Goal: Task Accomplishment & Management: Manage account settings

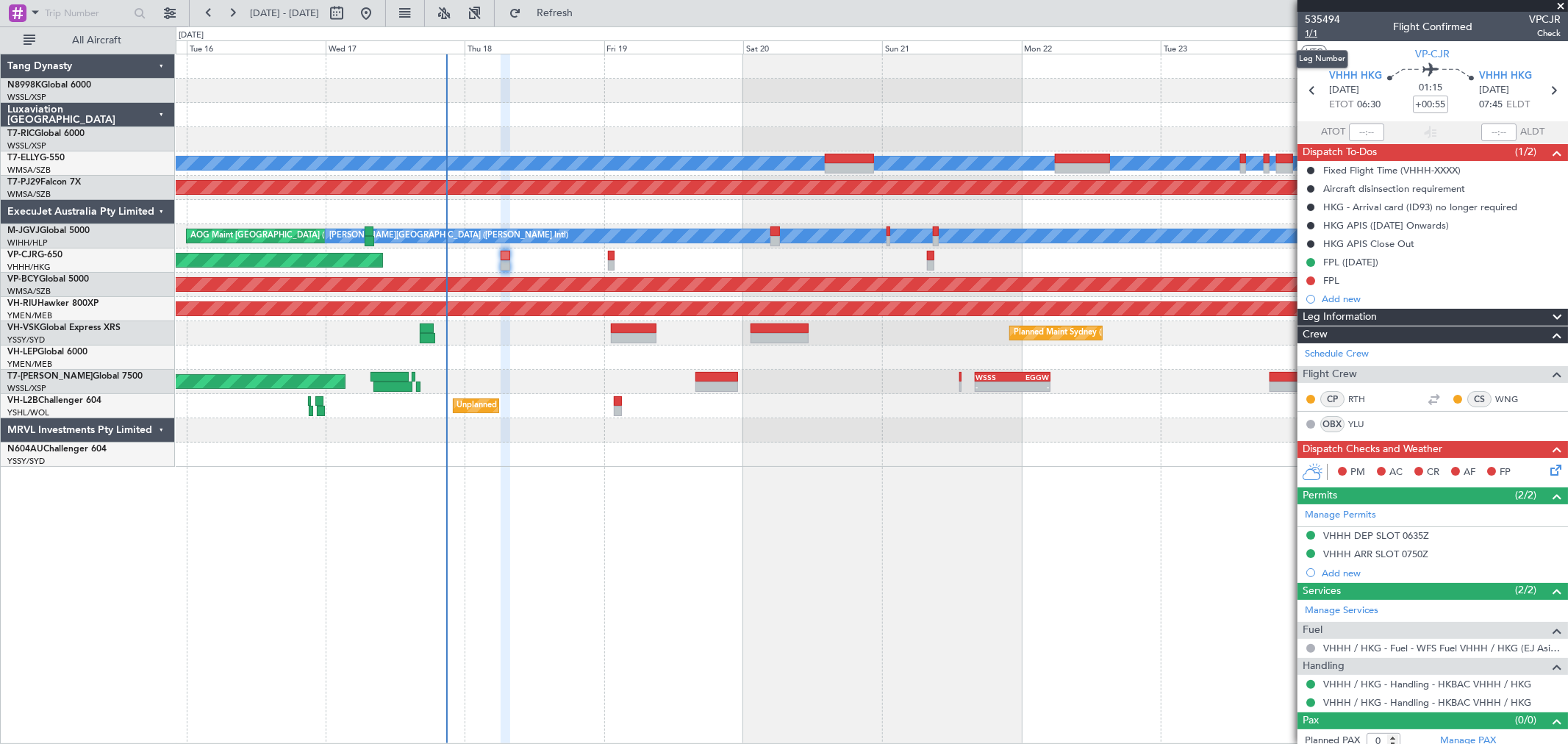
click at [1309, 34] on span "1/1" at bounding box center [1322, 33] width 36 height 12
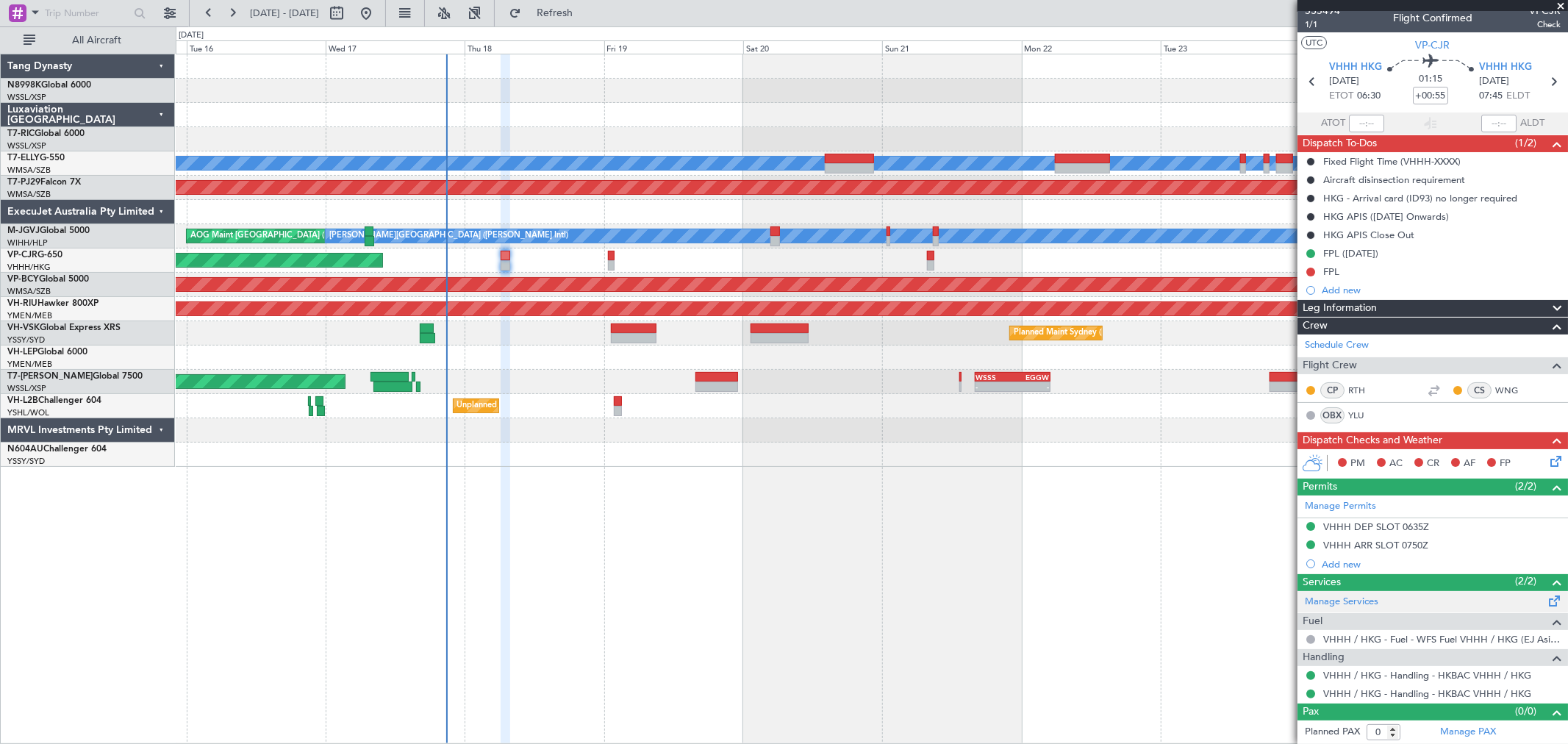
scroll to position [10, 0]
click at [1460, 728] on link "Manage PAX" at bounding box center [1467, 732] width 56 height 15
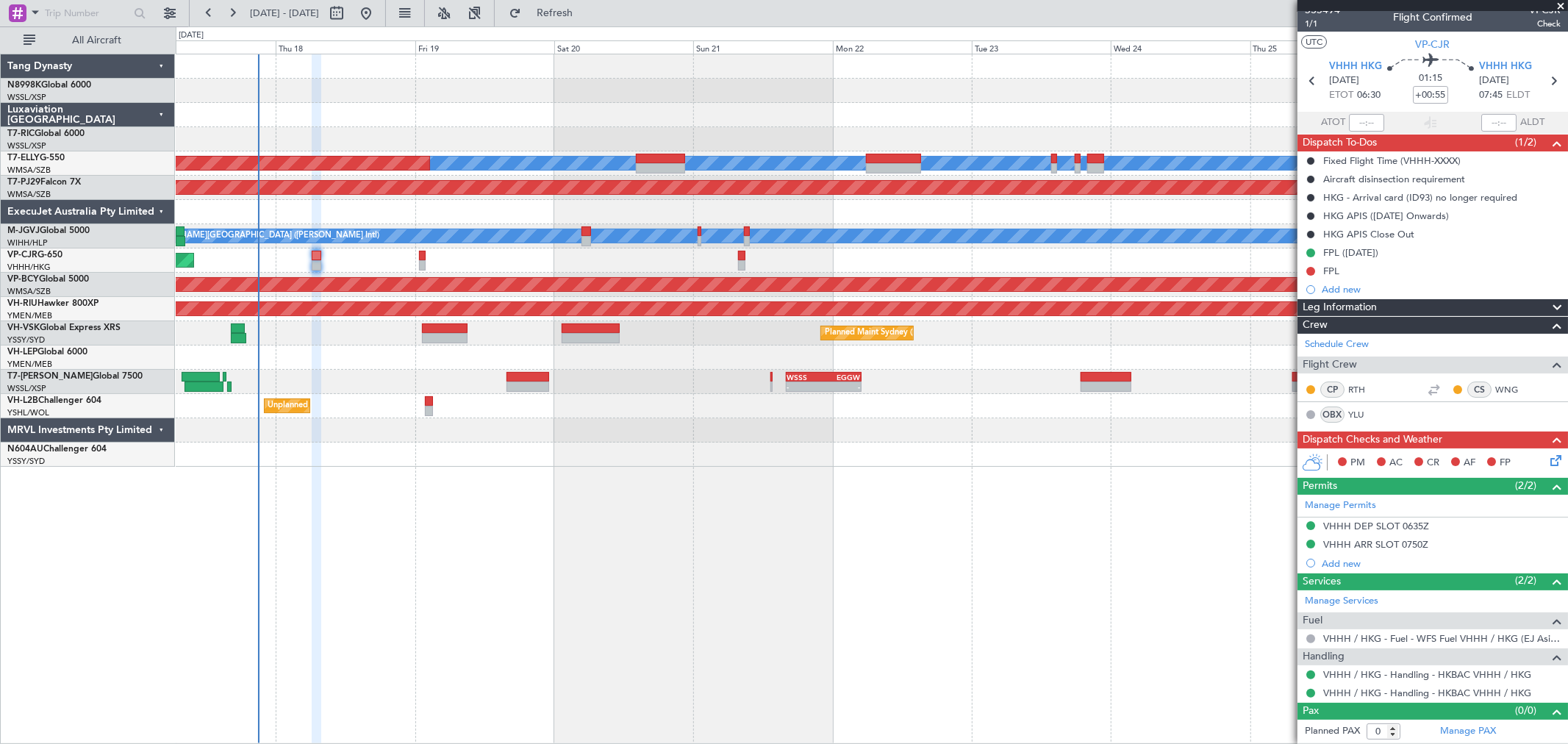
click at [959, 203] on div at bounding box center [870, 212] width 1391 height 24
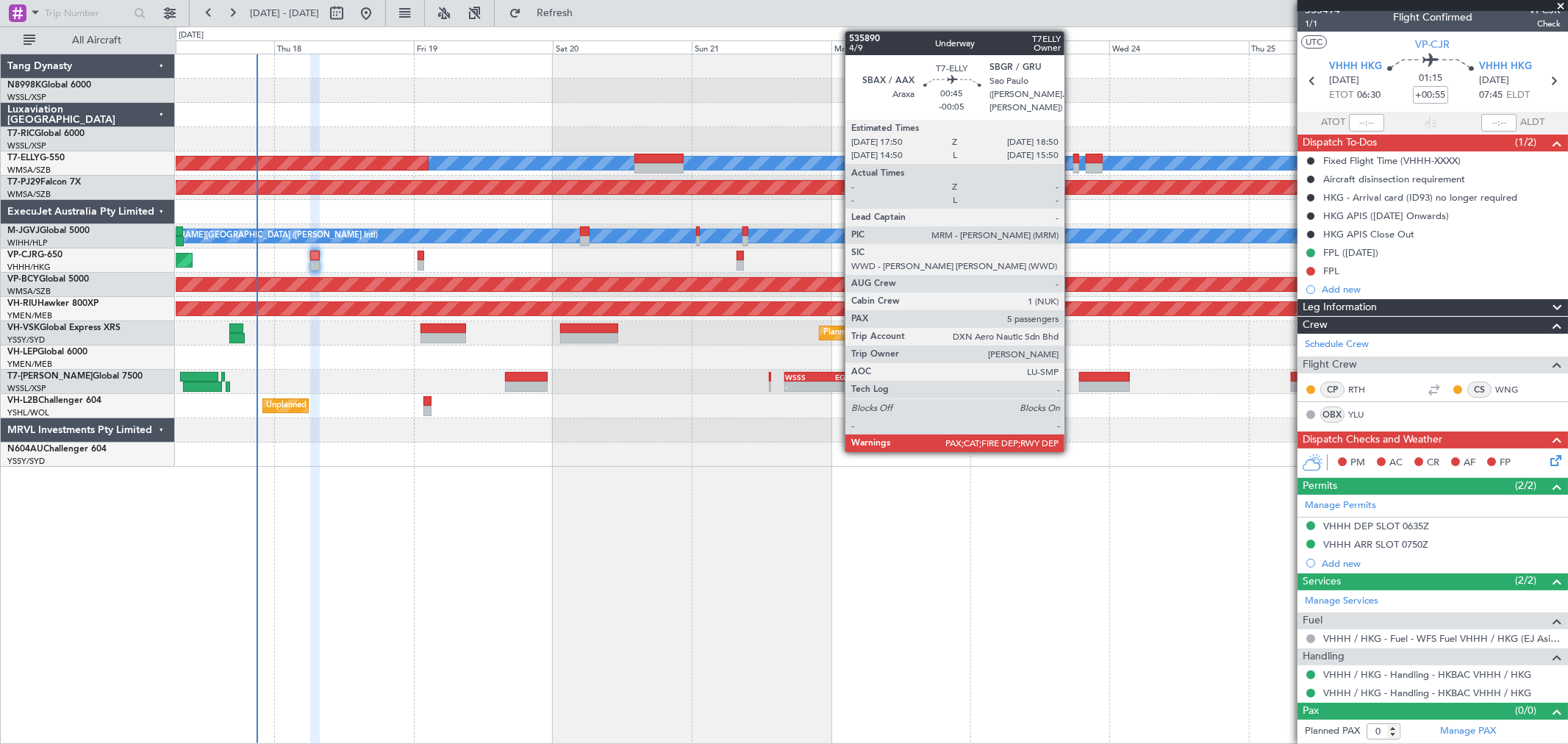
click at [1073, 159] on div at bounding box center [1076, 159] width 6 height 11
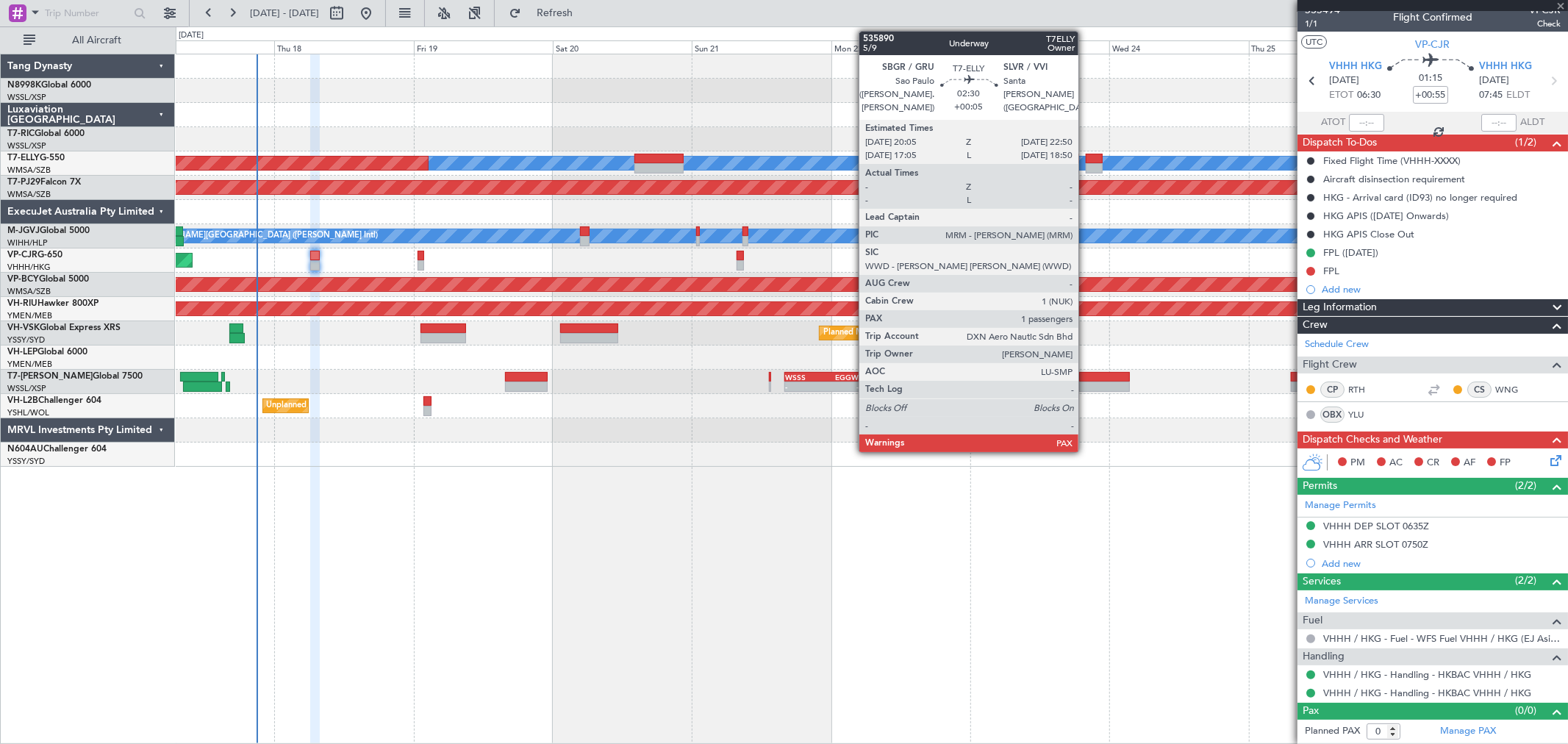
type input "-00:05"
type input "5"
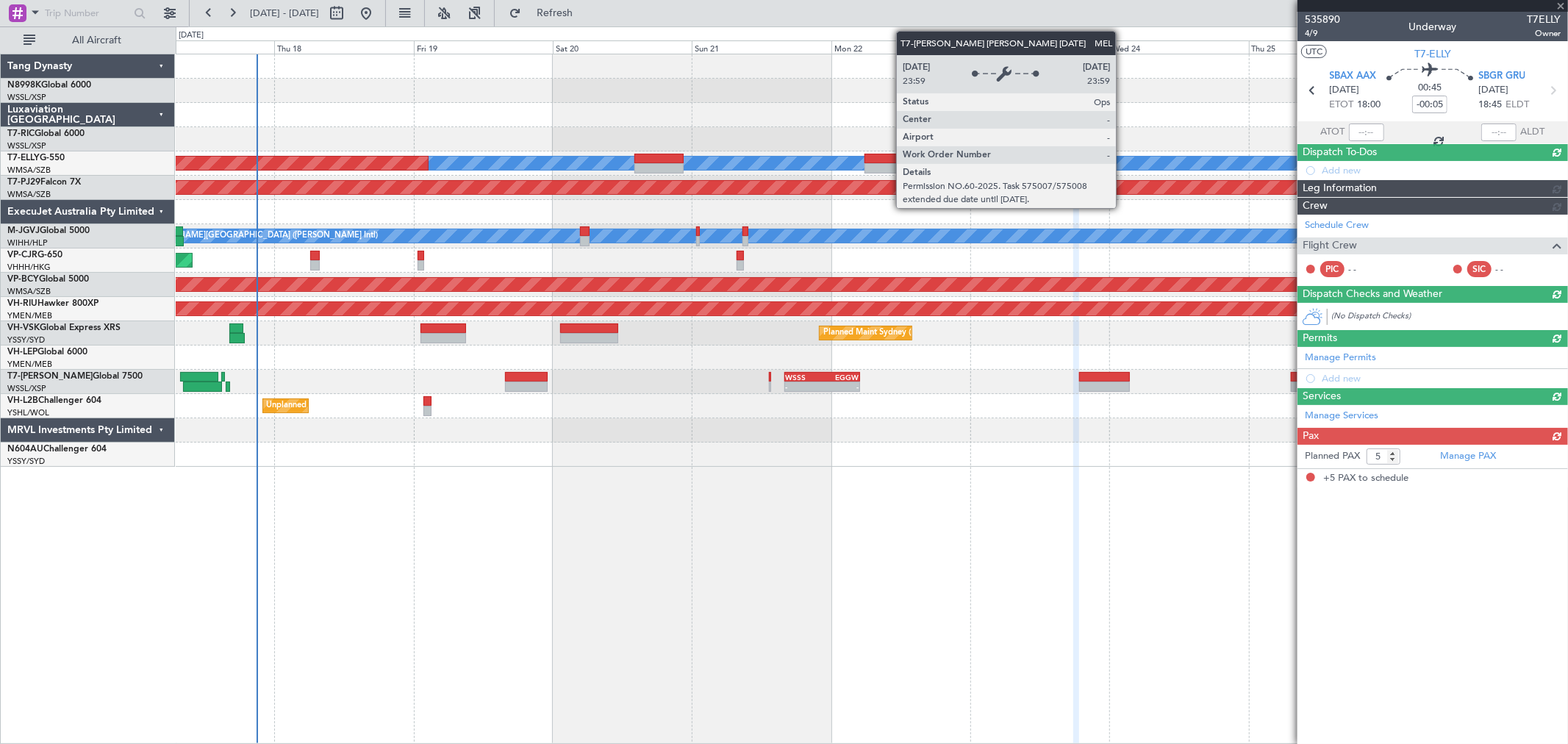
scroll to position [0, 0]
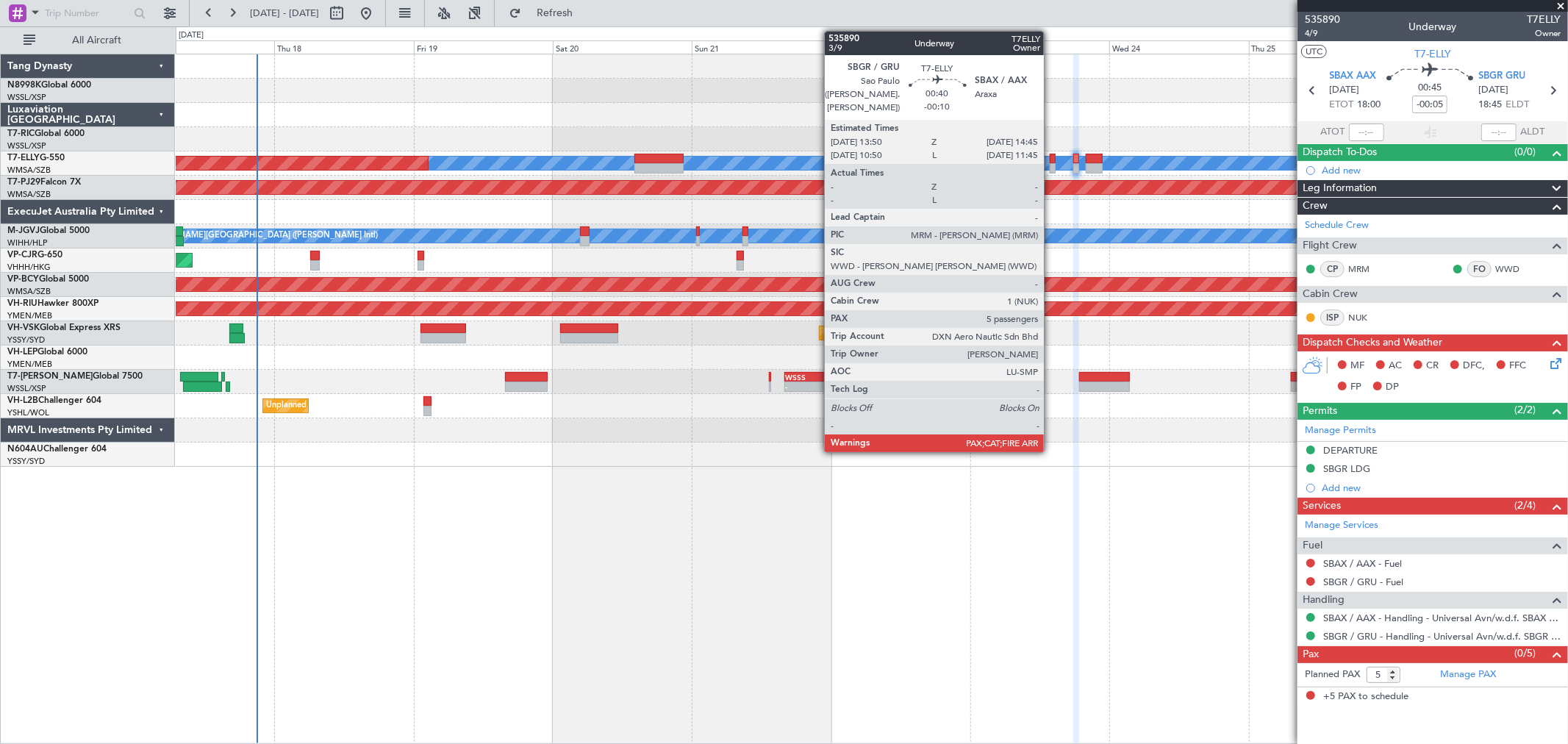
click at [1051, 160] on div at bounding box center [1052, 159] width 6 height 11
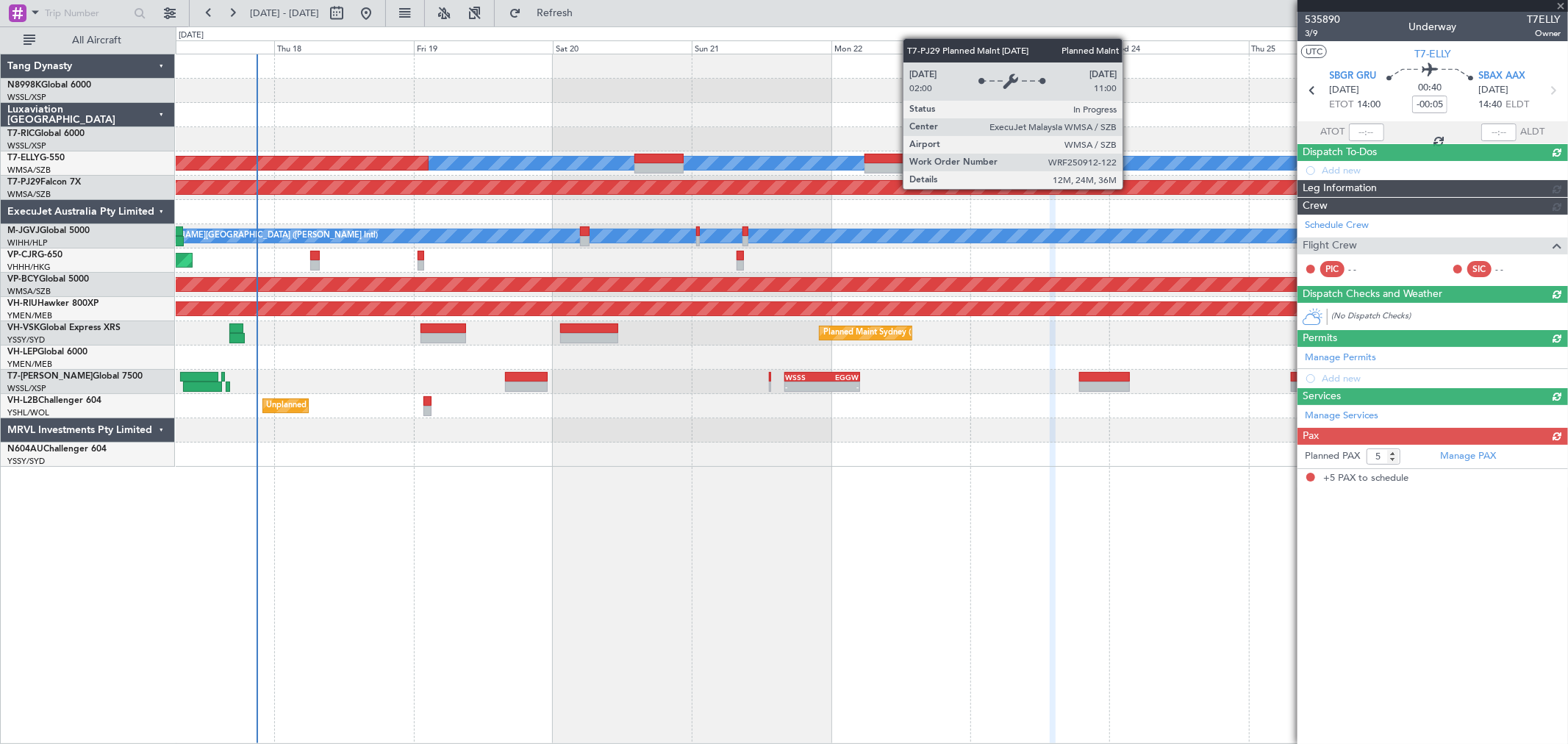
type input "-00:10"
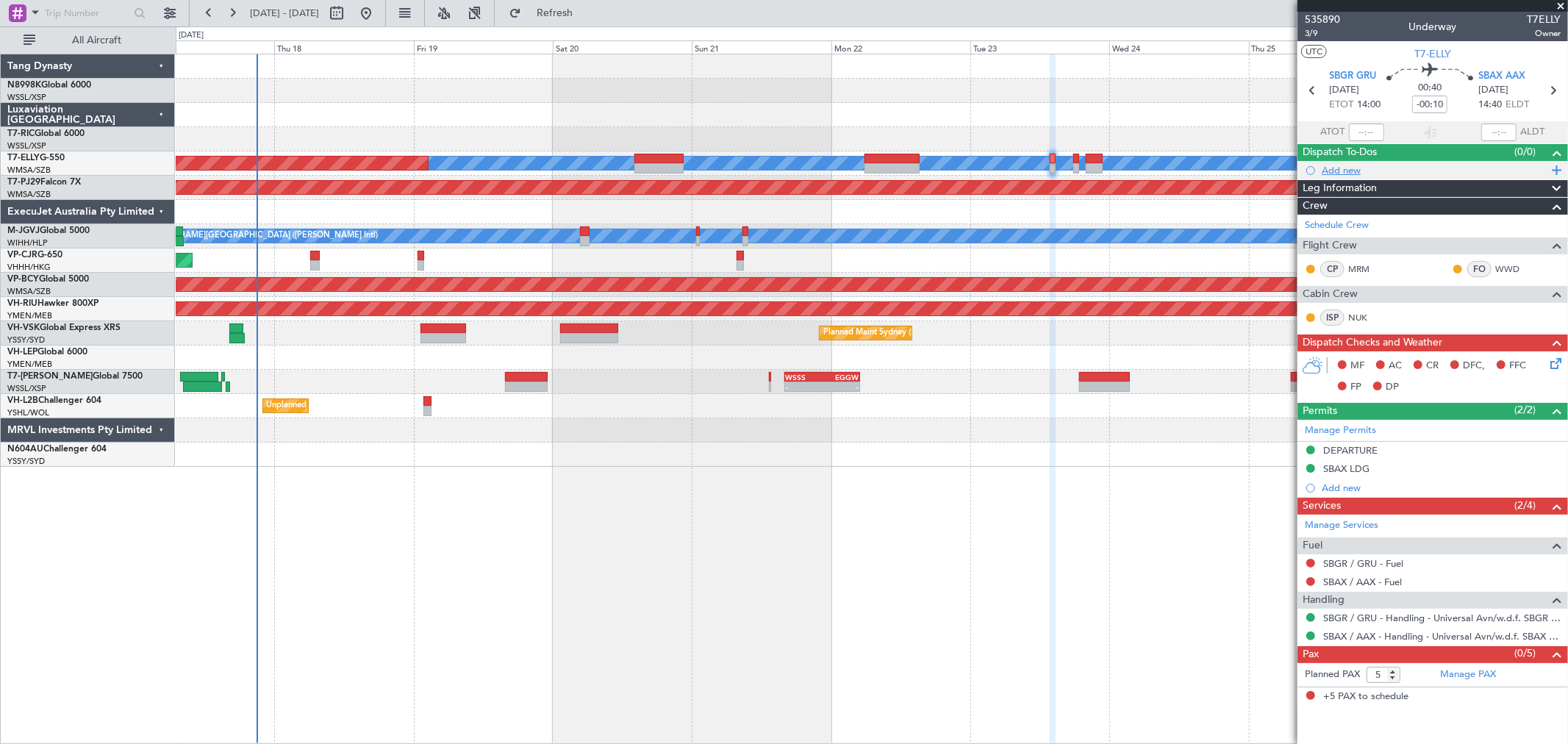
click at [1342, 170] on div "Add new" at bounding box center [1434, 170] width 226 height 12
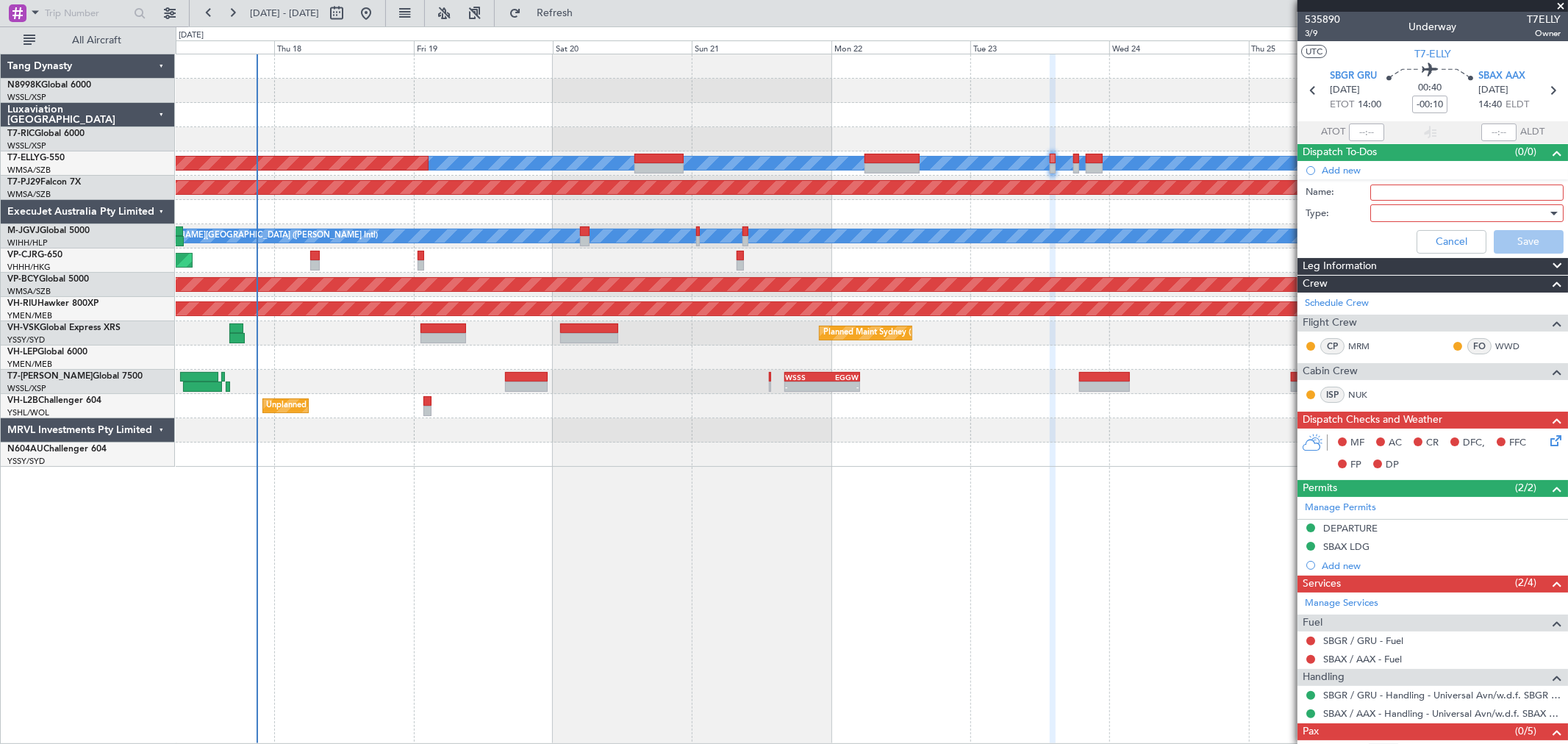
click at [1395, 193] on input "Name:" at bounding box center [1466, 192] width 193 height 16
type input "Navigator"
click at [306, 263] on div "Planned Maint [GEOGRAPHIC_DATA] ([GEOGRAPHIC_DATA] Intl)" at bounding box center [870, 260] width 1391 height 24
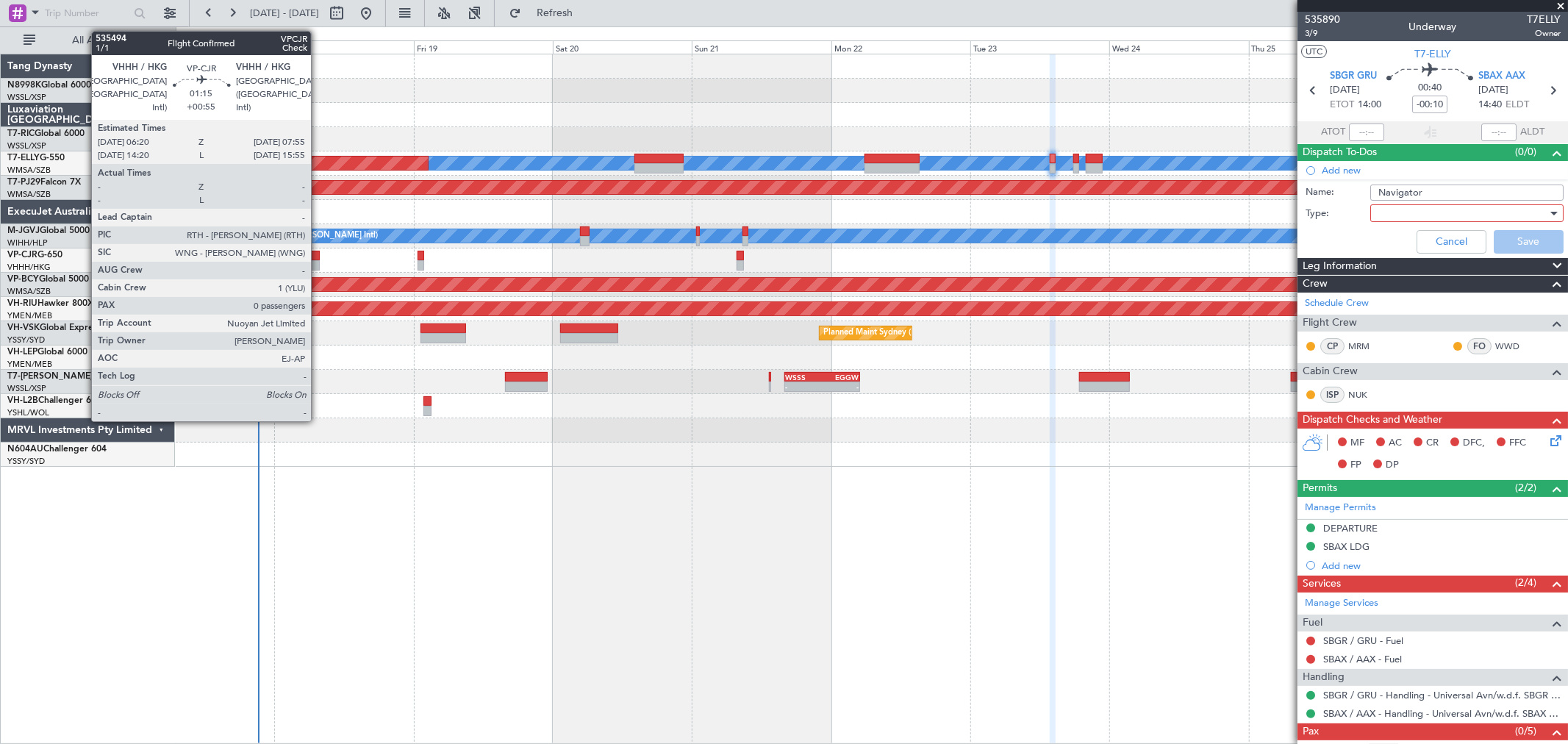
click at [318, 257] on div at bounding box center [315, 256] width 10 height 11
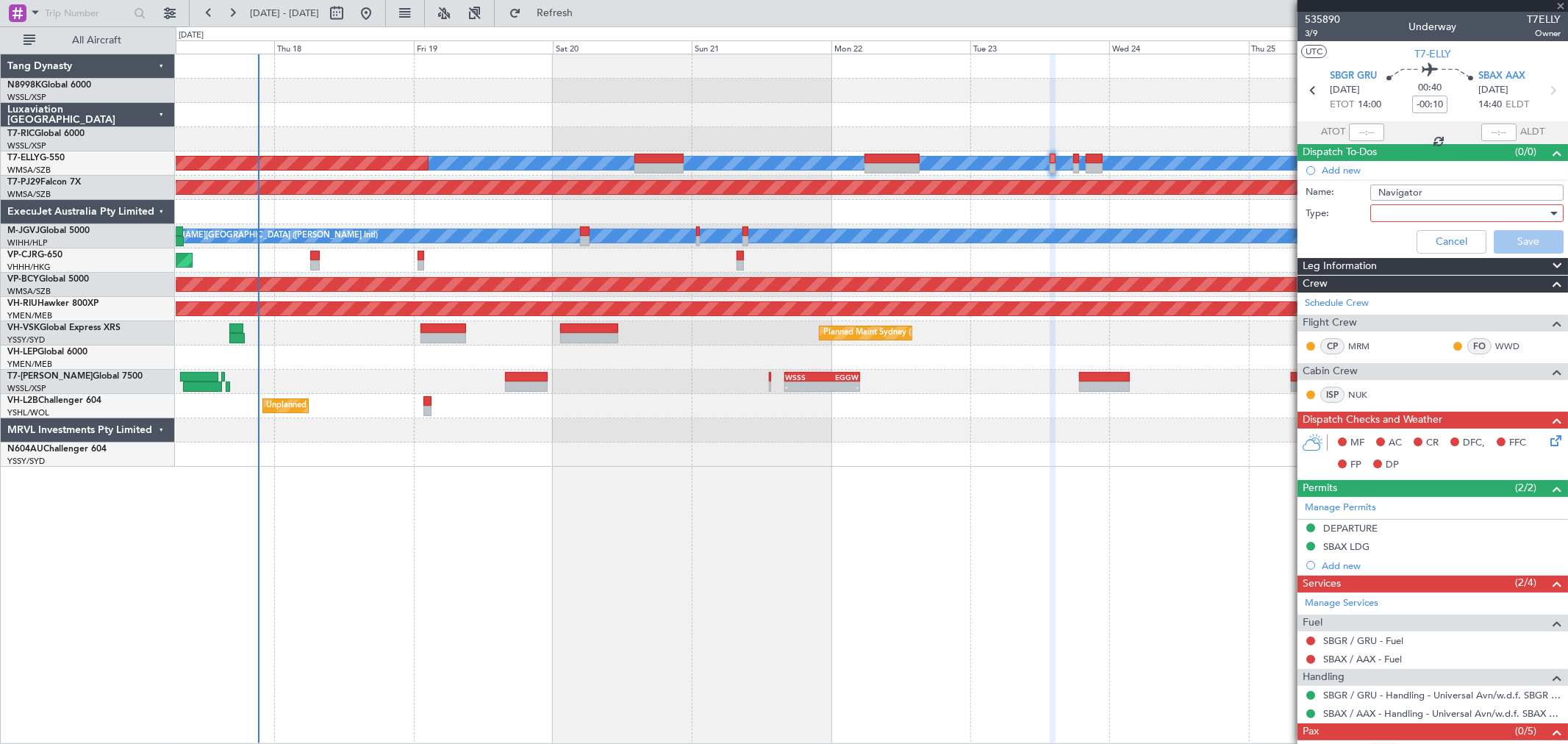
type input "+00:55"
type input "0"
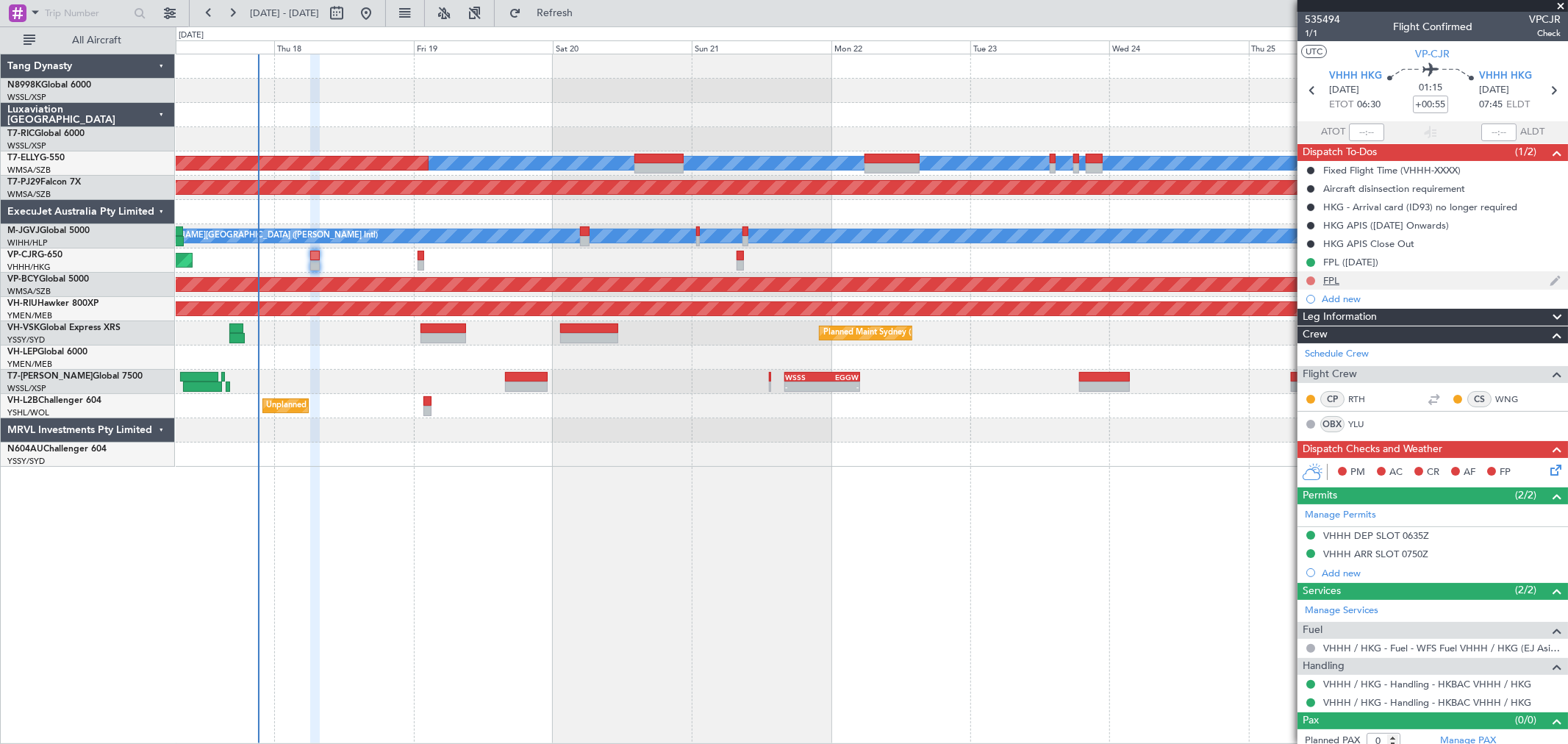
click at [1309, 280] on button at bounding box center [1310, 281] width 9 height 9
click at [1303, 345] on span "Completed" at bounding box center [1317, 345] width 48 height 15
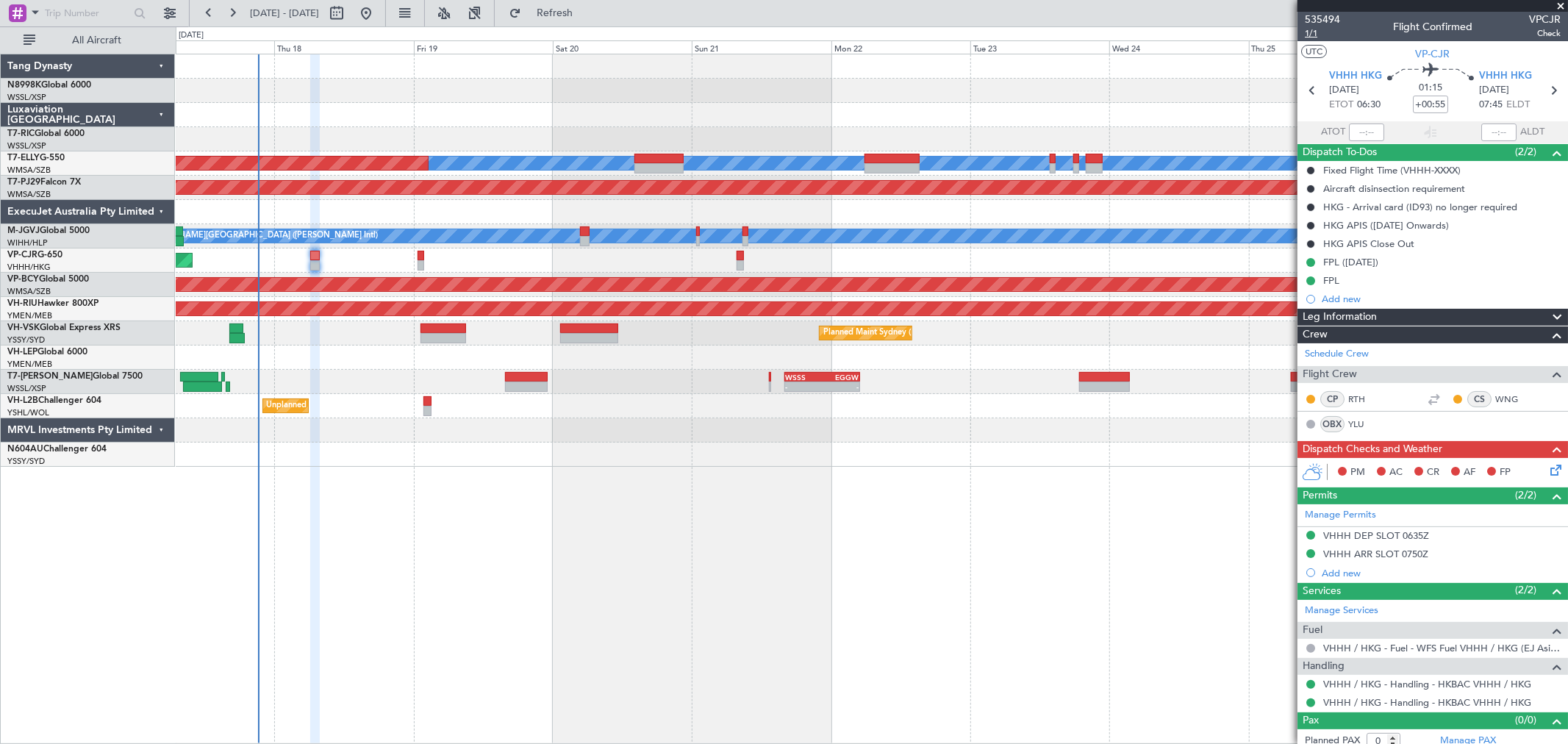
click at [1307, 35] on span "1/1" at bounding box center [1322, 33] width 36 height 12
type input "[PERSON_NAME] (KYA)"
click at [1547, 469] on icon at bounding box center [1553, 467] width 12 height 12
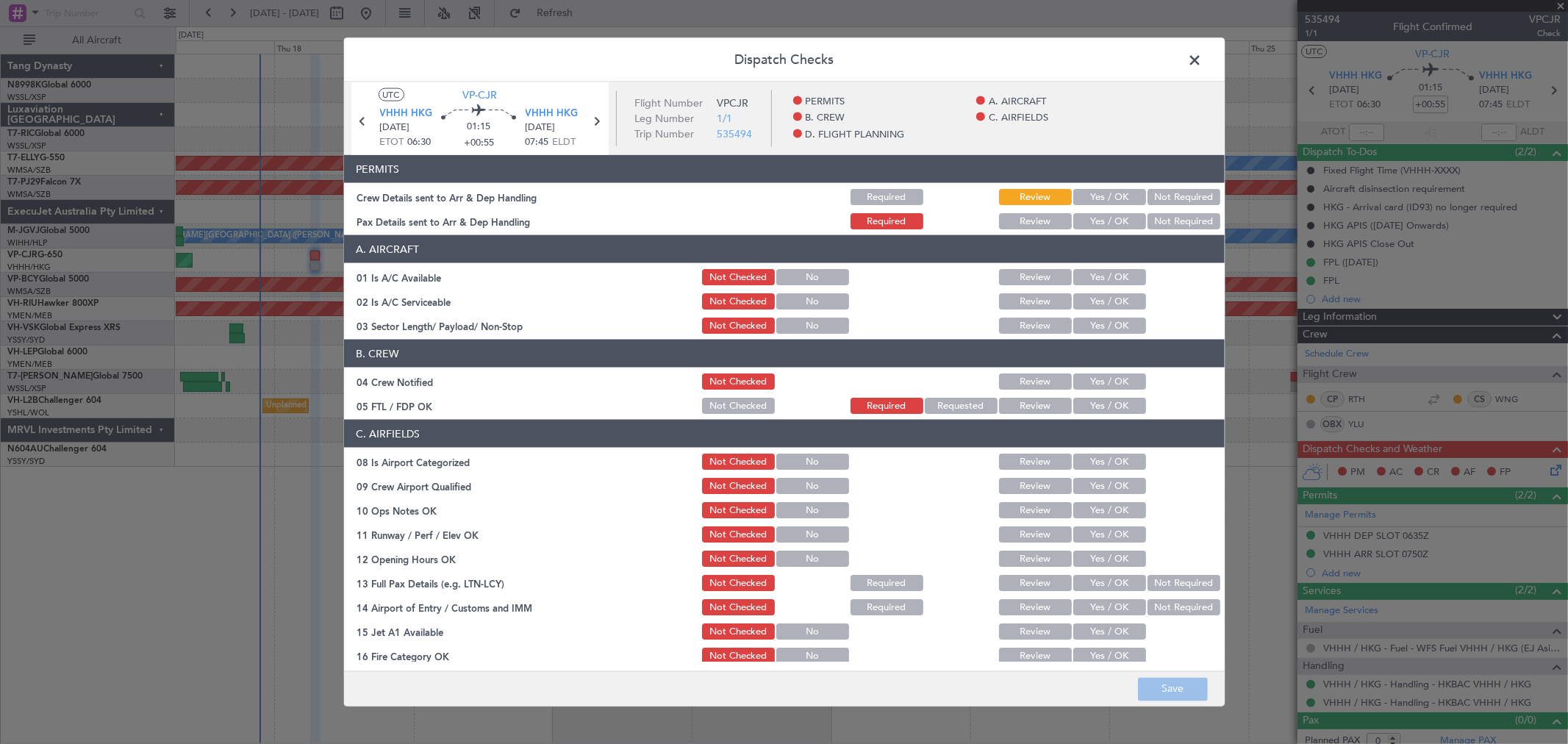
click at [1098, 192] on button "Yes / OK" at bounding box center [1110, 197] width 73 height 16
click at [1160, 217] on button "Not Required" at bounding box center [1183, 222] width 73 height 16
click at [1106, 285] on button "Yes / OK" at bounding box center [1110, 277] width 73 height 16
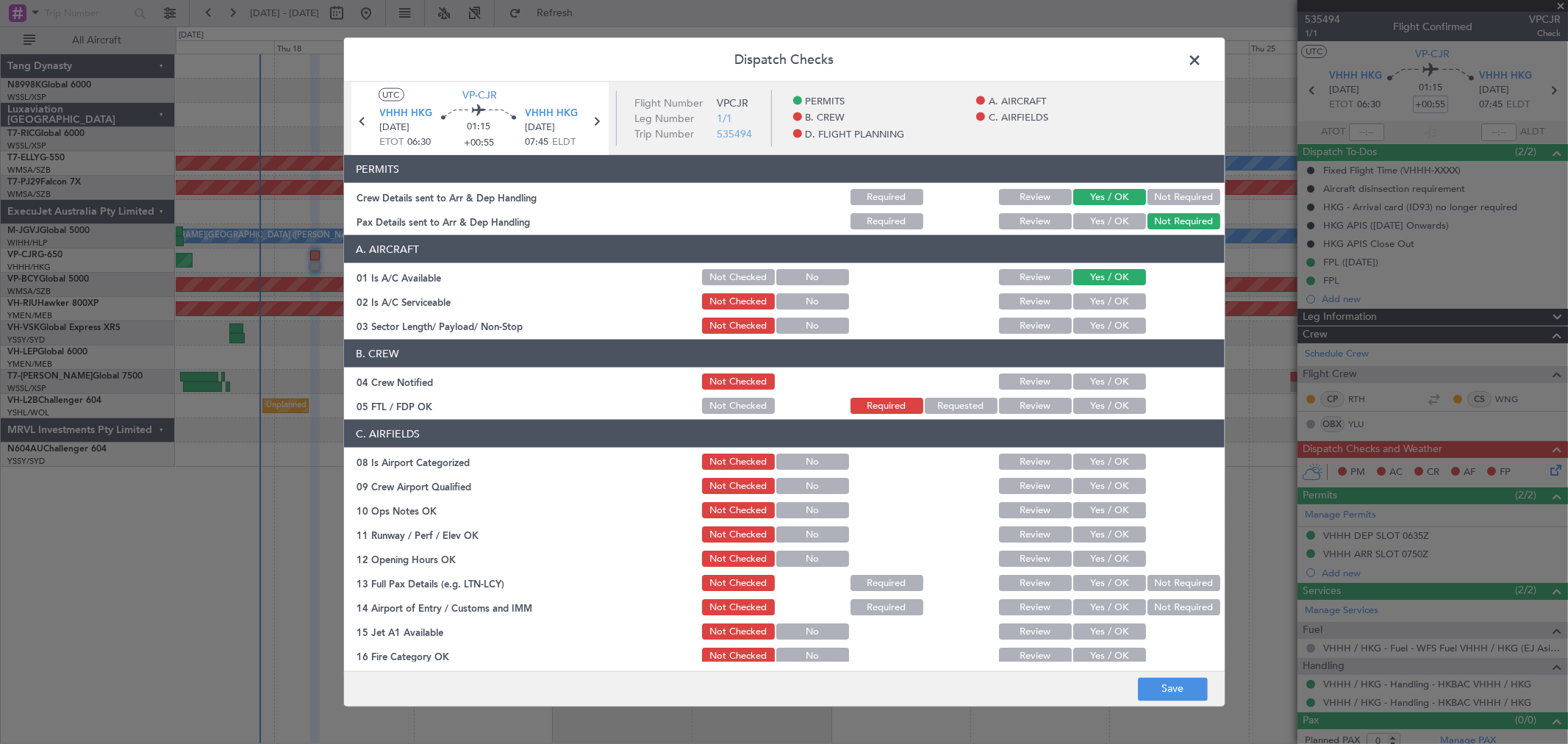
click at [1108, 306] on button "Yes / OK" at bounding box center [1110, 302] width 73 height 16
click at [1108, 326] on button "Yes / OK" at bounding box center [1110, 326] width 73 height 16
drag, startPoint x: 1106, startPoint y: 384, endPoint x: 1106, endPoint y: 403, distance: 19.0
click at [1106, 385] on button "Yes / OK" at bounding box center [1110, 382] width 73 height 16
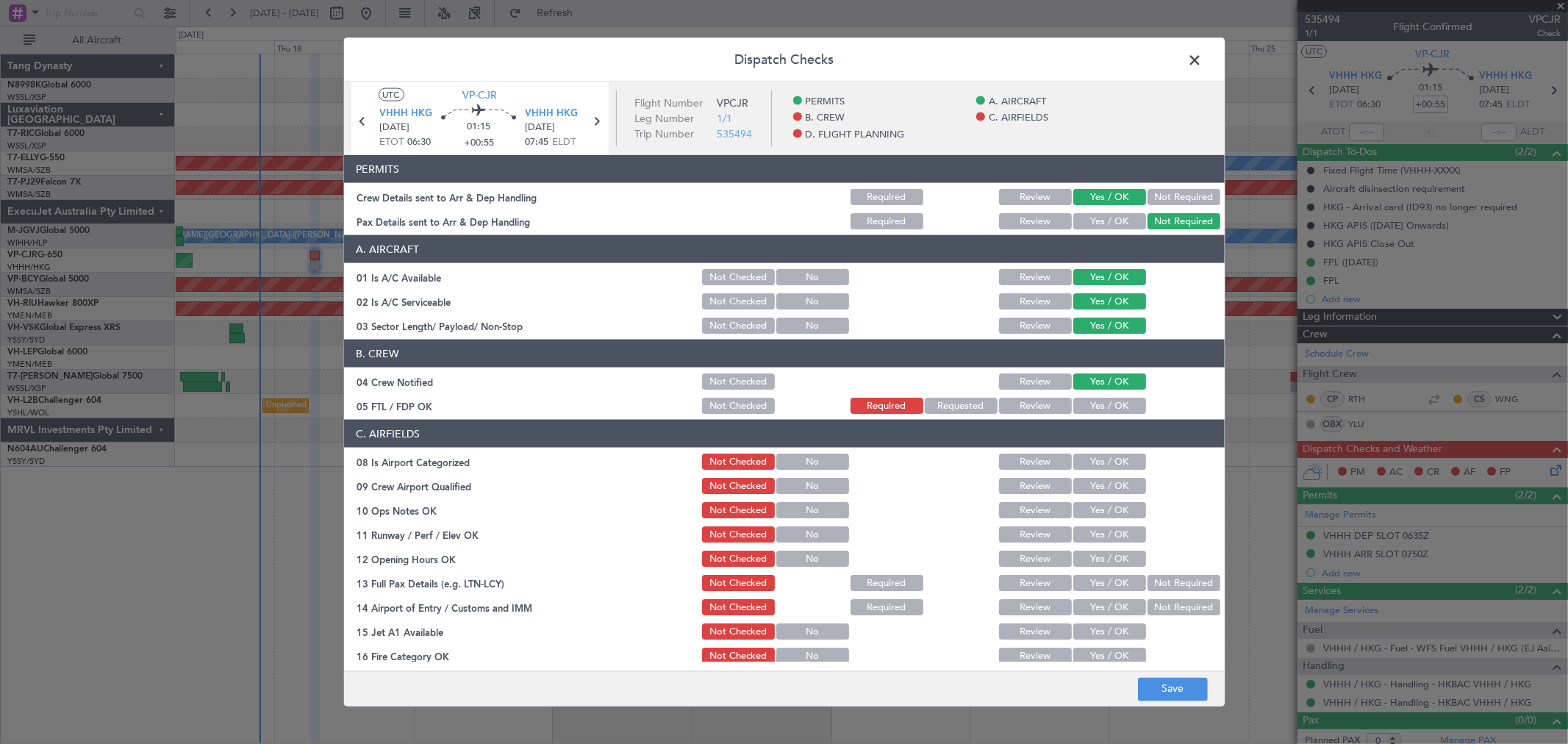
drag, startPoint x: 1106, startPoint y: 403, endPoint x: 1106, endPoint y: 415, distance: 12.0
click at [1106, 406] on button "Yes / OK" at bounding box center [1110, 406] width 73 height 16
drag, startPoint x: 1106, startPoint y: 454, endPoint x: 1106, endPoint y: 466, distance: 12.0
click at [1106, 458] on button "Yes / OK" at bounding box center [1110, 462] width 73 height 16
drag, startPoint x: 1110, startPoint y: 469, endPoint x: 1111, endPoint y: 484, distance: 15.0
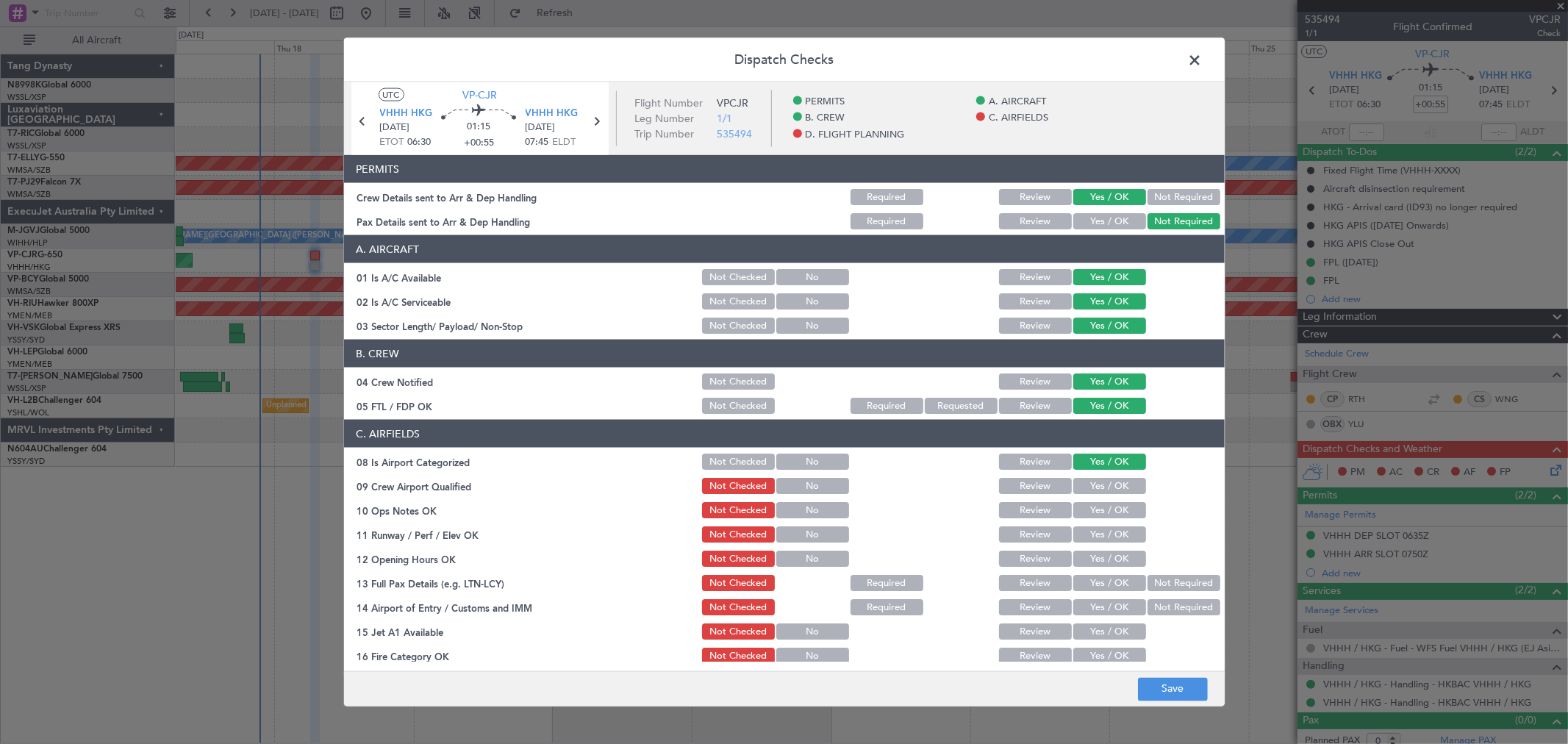
click at [1110, 472] on section "C. AIRFIELDS 08 Is Airport Categorized Not Checked No Review Yes / OK 09 Crew A…" at bounding box center [784, 603] width 880 height 368
click at [1112, 485] on button "Yes / OK" at bounding box center [1110, 486] width 73 height 16
drag, startPoint x: 1115, startPoint y: 506, endPoint x: 1115, endPoint y: 518, distance: 12.0
click at [1115, 509] on button "Yes / OK" at bounding box center [1110, 510] width 73 height 16
drag, startPoint x: 1115, startPoint y: 518, endPoint x: 1115, endPoint y: 532, distance: 14.0
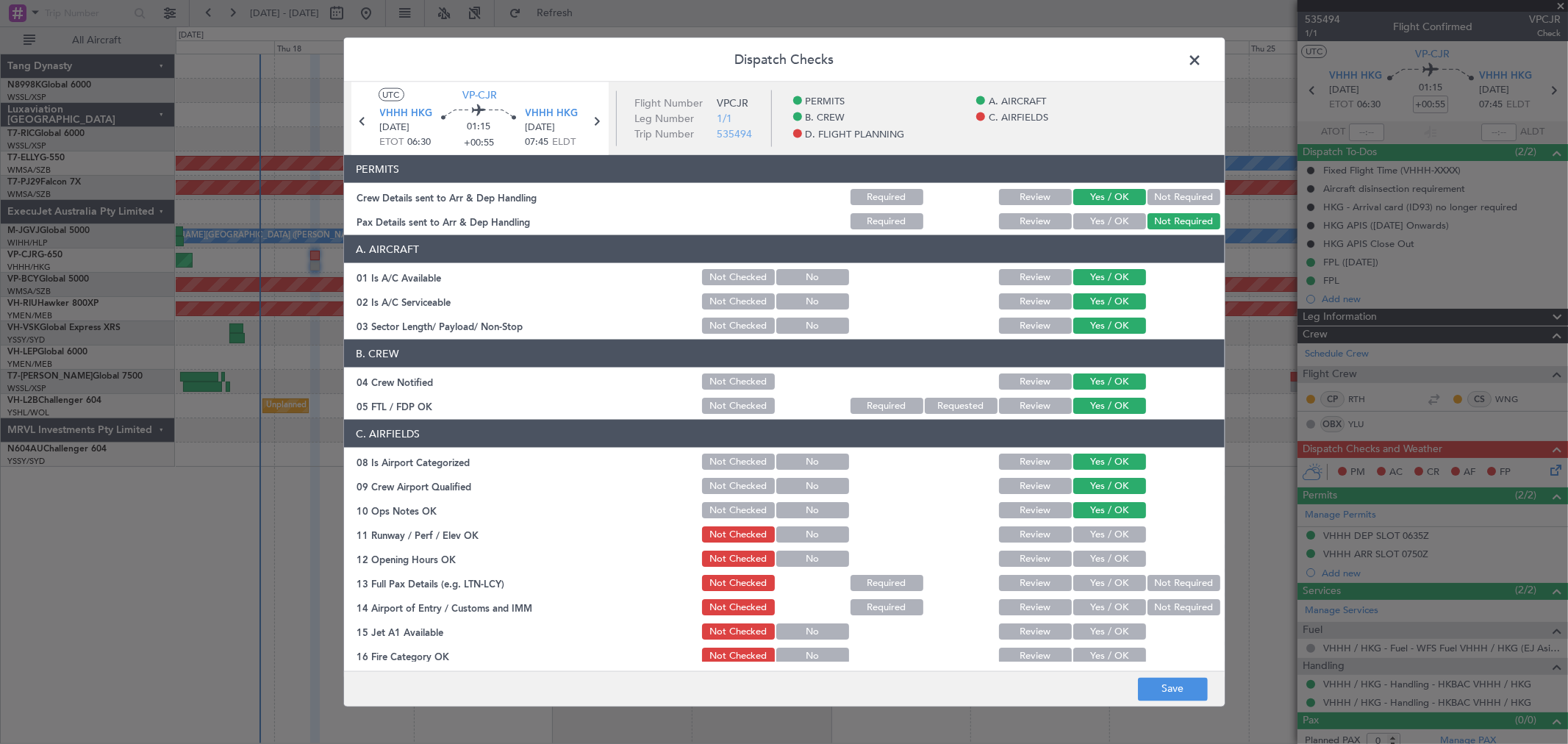
click at [1115, 521] on section "C. AIRFIELDS 08 Is Airport Categorized Not Checked No Review Yes / OK 09 Crew A…" at bounding box center [784, 603] width 880 height 368
click at [1114, 541] on button "Yes / OK" at bounding box center [1110, 535] width 73 height 16
drag, startPoint x: 1114, startPoint y: 549, endPoint x: 1114, endPoint y: 564, distance: 15.0
click at [1114, 554] on button "Yes / OK" at bounding box center [1110, 559] width 73 height 16
drag, startPoint x: 1114, startPoint y: 564, endPoint x: 1114, endPoint y: 578, distance: 14.0
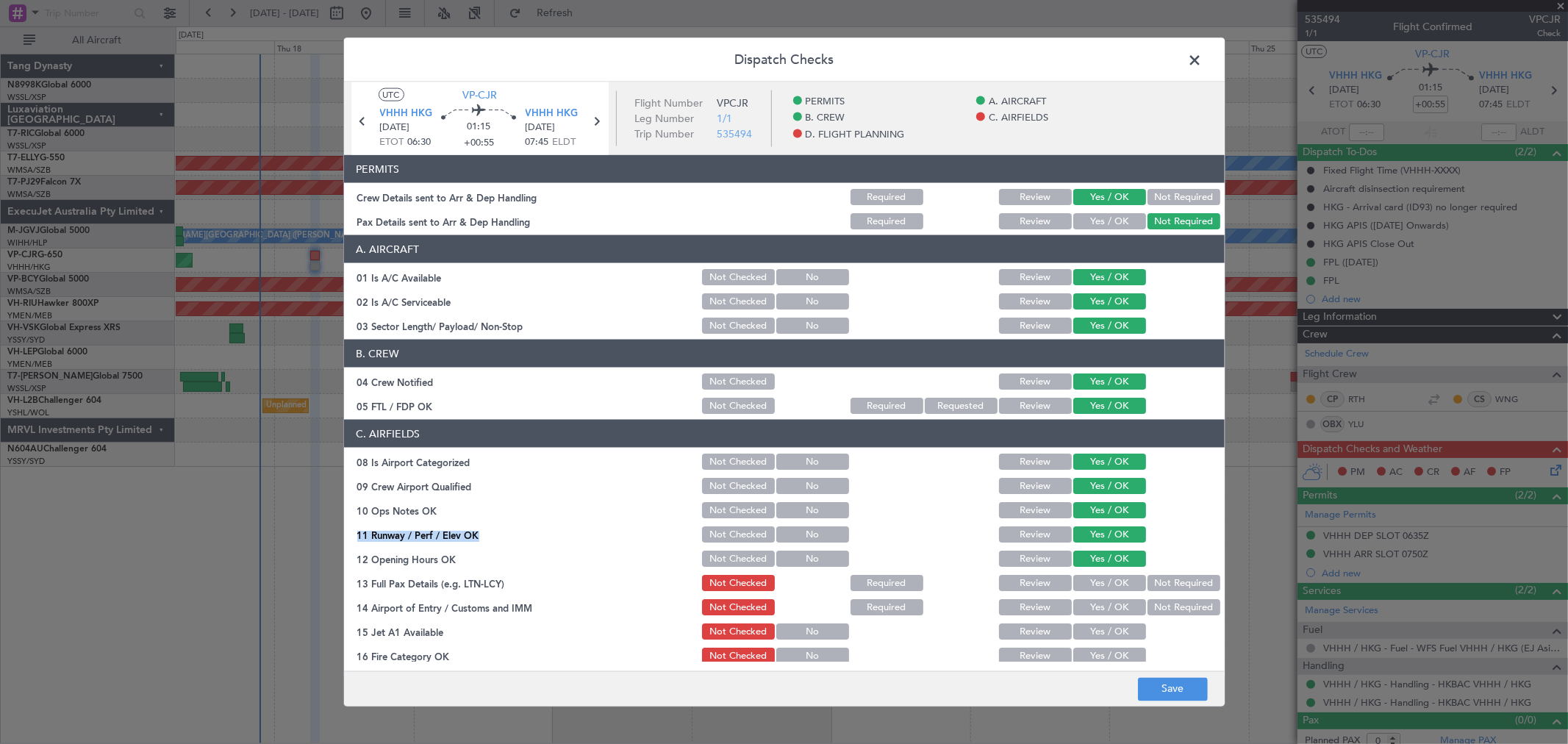
click at [1114, 566] on button "Yes / OK" at bounding box center [1110, 559] width 73 height 16
drag, startPoint x: 1114, startPoint y: 578, endPoint x: 1112, endPoint y: 593, distance: 15.1
click at [1114, 581] on button "Yes / OK" at bounding box center [1110, 583] width 73 height 16
click at [1111, 593] on section "C. AIRFIELDS 08 Is Airport Categorized Not Checked No Review Yes / OK 09 Crew A…" at bounding box center [784, 603] width 880 height 368
click at [1111, 616] on div "Yes / OK" at bounding box center [1108, 607] width 74 height 20
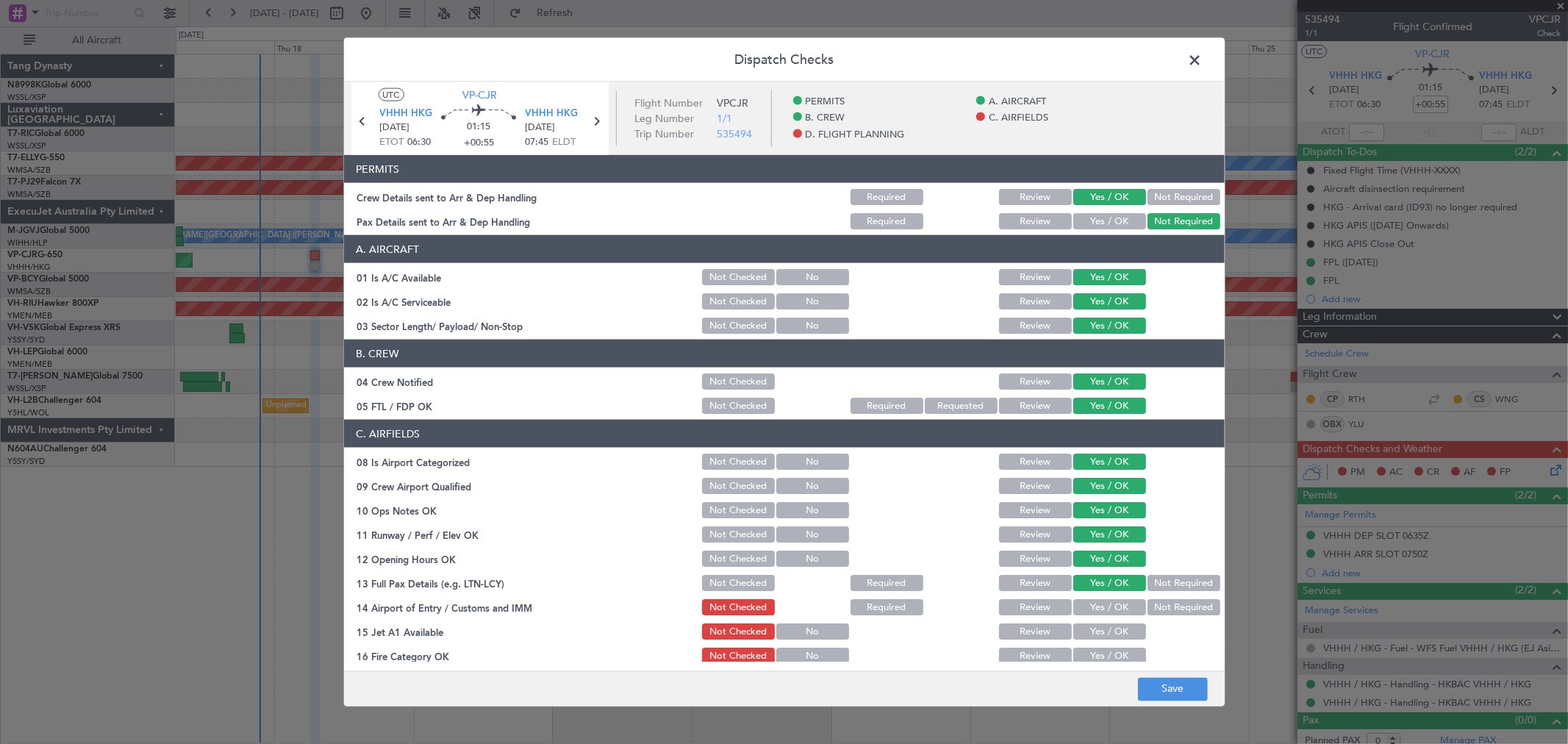
click at [1115, 642] on section "C. AIRFIELDS 08 Is Airport Categorized Not Checked No Review Yes / OK 09 Crew A…" at bounding box center [784, 603] width 880 height 368
click at [1117, 653] on button "Yes / OK" at bounding box center [1110, 656] width 73 height 16
click at [1112, 628] on button "Yes / OK" at bounding box center [1110, 632] width 73 height 16
click at [1114, 604] on button "Yes / OK" at bounding box center [1110, 607] width 73 height 16
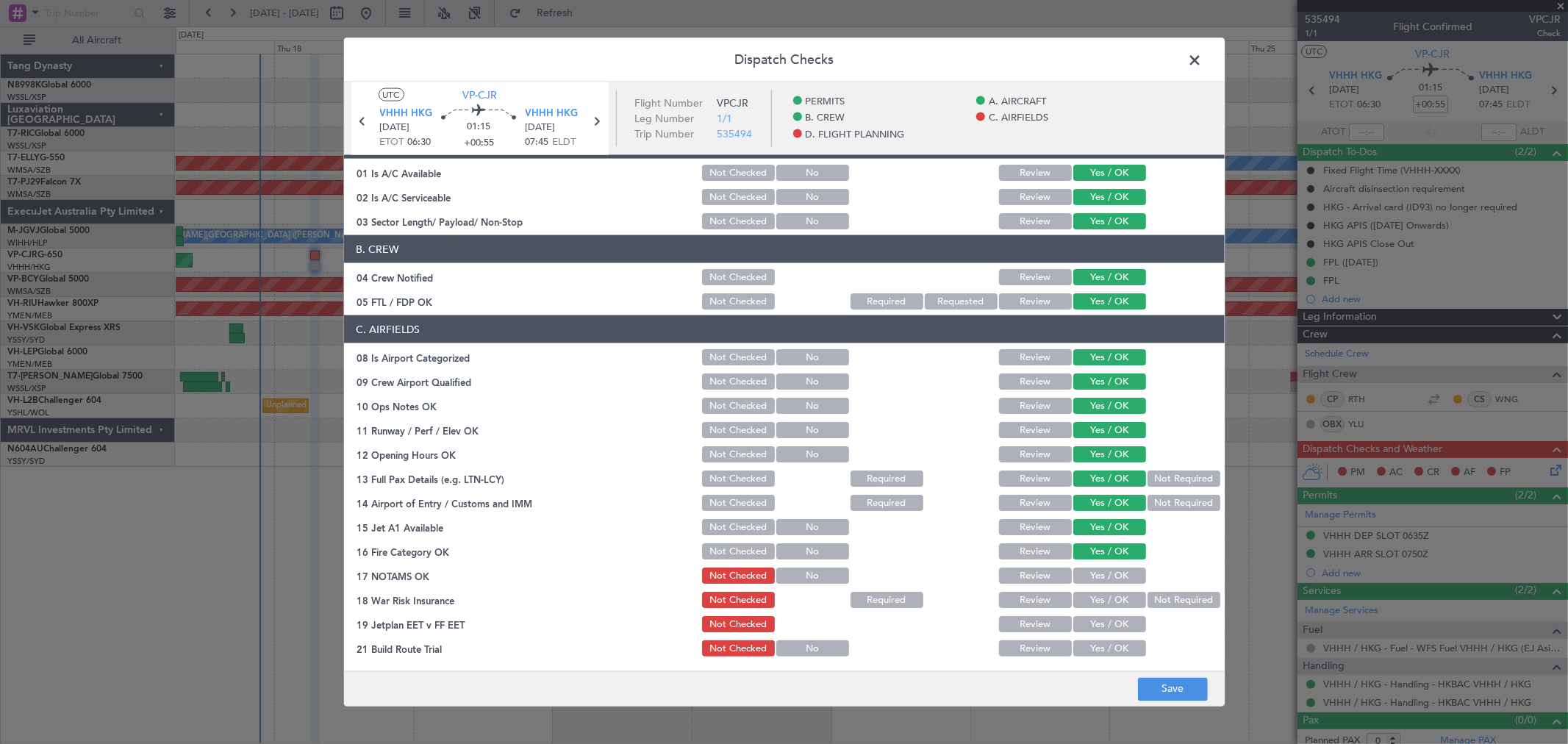
scroll to position [163, 0]
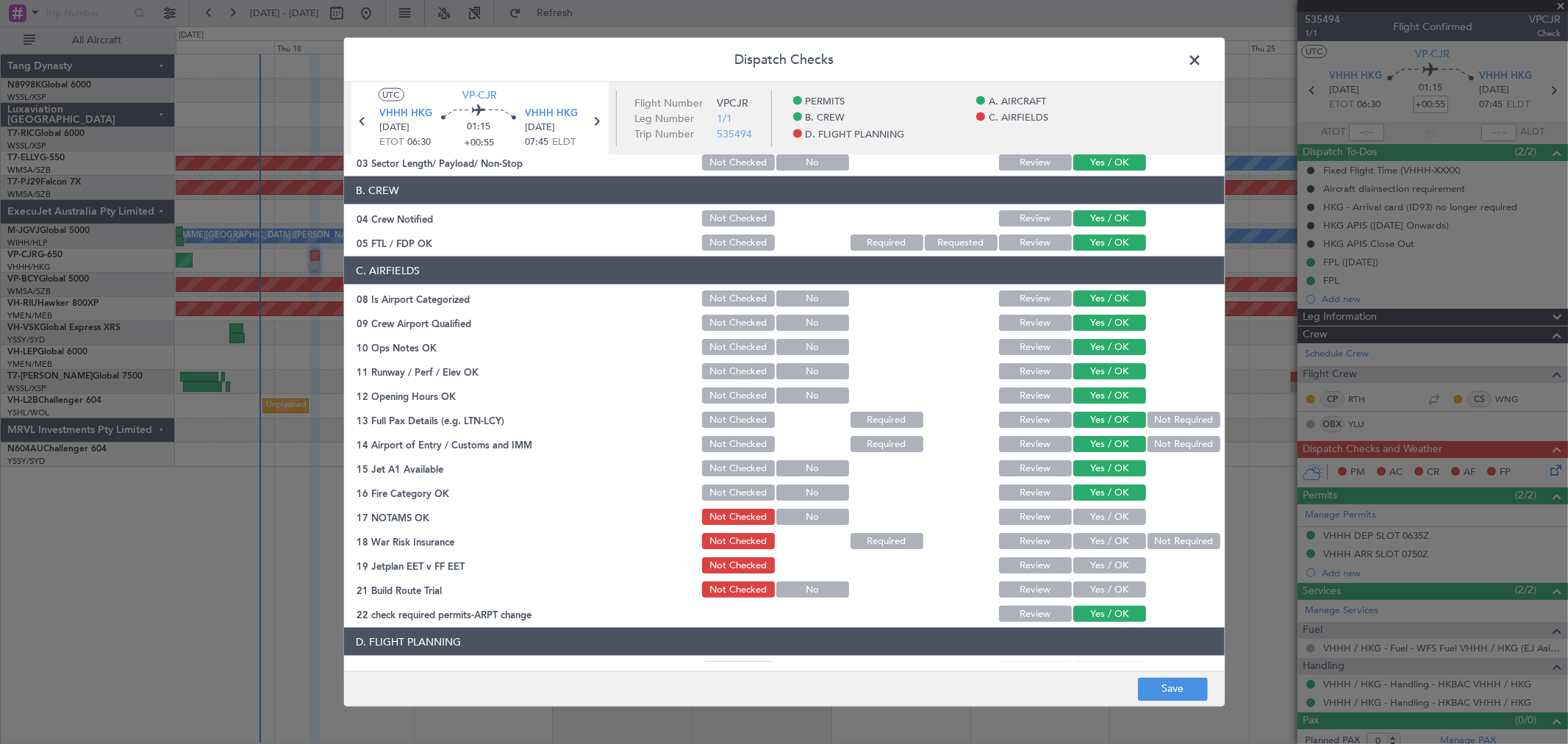
click at [1173, 543] on button "Not Required" at bounding box center [1183, 541] width 73 height 16
drag, startPoint x: 1120, startPoint y: 518, endPoint x: 1103, endPoint y: 559, distance: 44.4
click at [1118, 521] on button "Yes / OK" at bounding box center [1110, 517] width 73 height 16
click at [1102, 559] on button "Yes / OK" at bounding box center [1110, 565] width 73 height 16
click at [1099, 597] on div "Yes / OK" at bounding box center [1108, 590] width 74 height 20
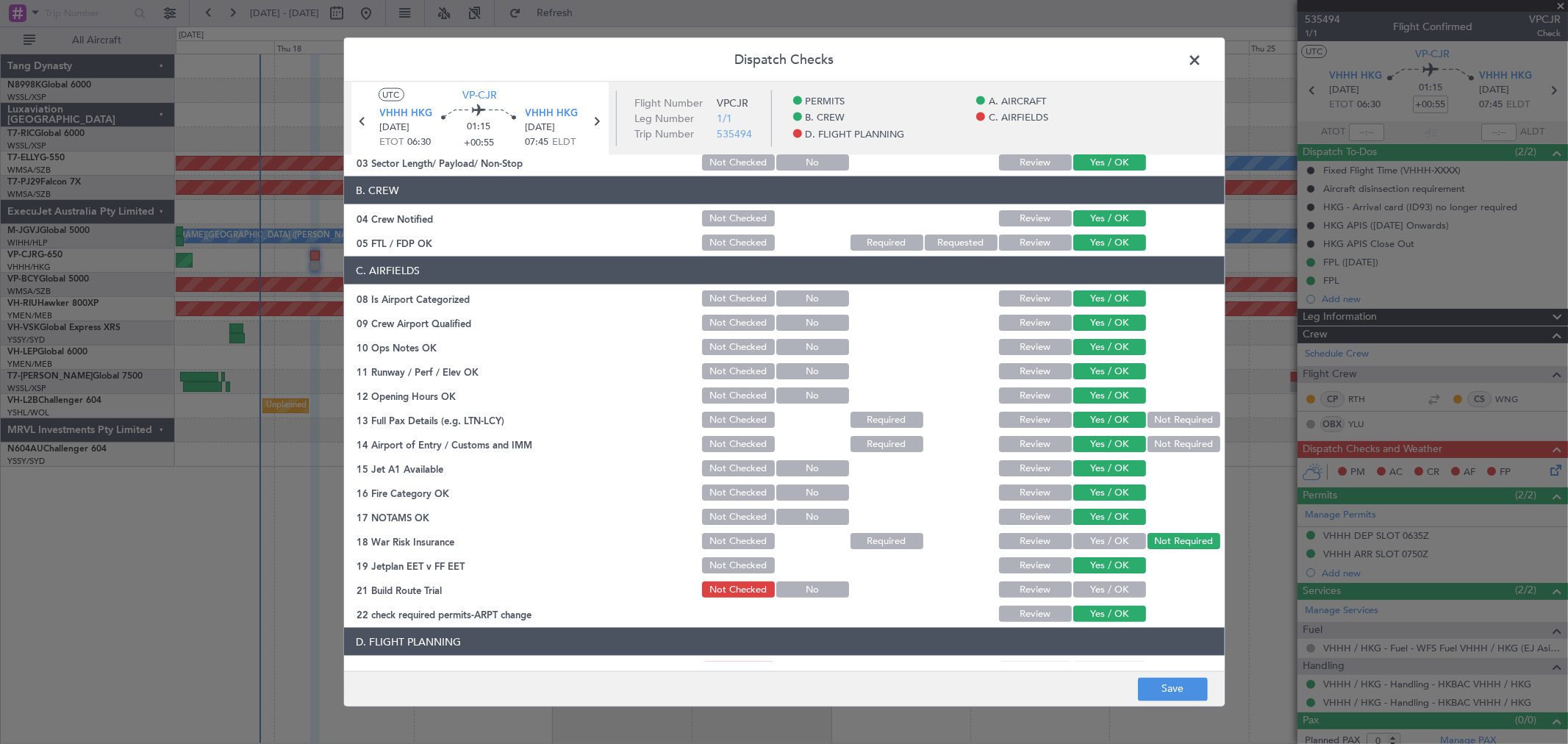
drag, startPoint x: 1108, startPoint y: 590, endPoint x: 1134, endPoint y: 564, distance: 36.8
click at [1111, 588] on button "Yes / OK" at bounding box center [1110, 590] width 73 height 16
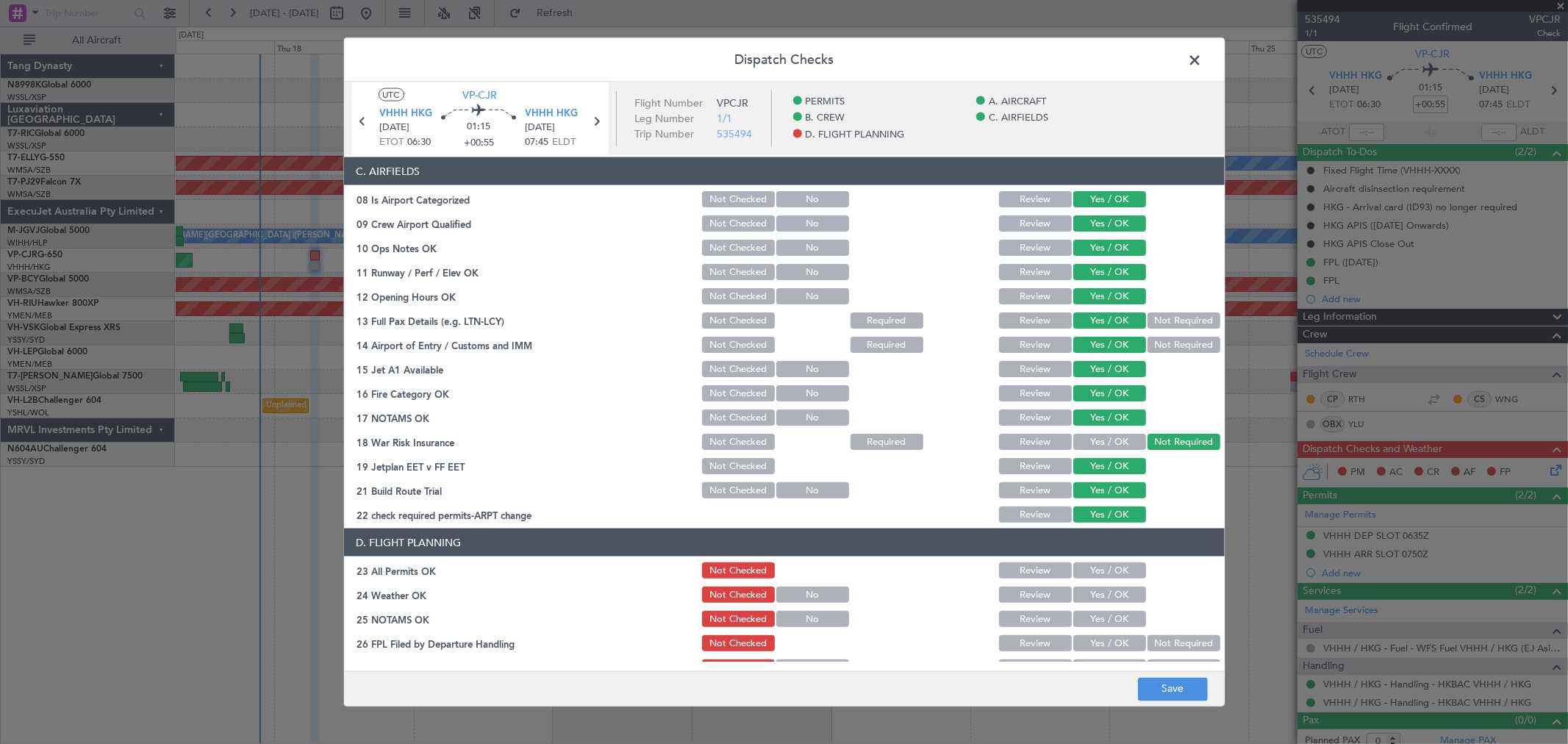
scroll to position [354, 0]
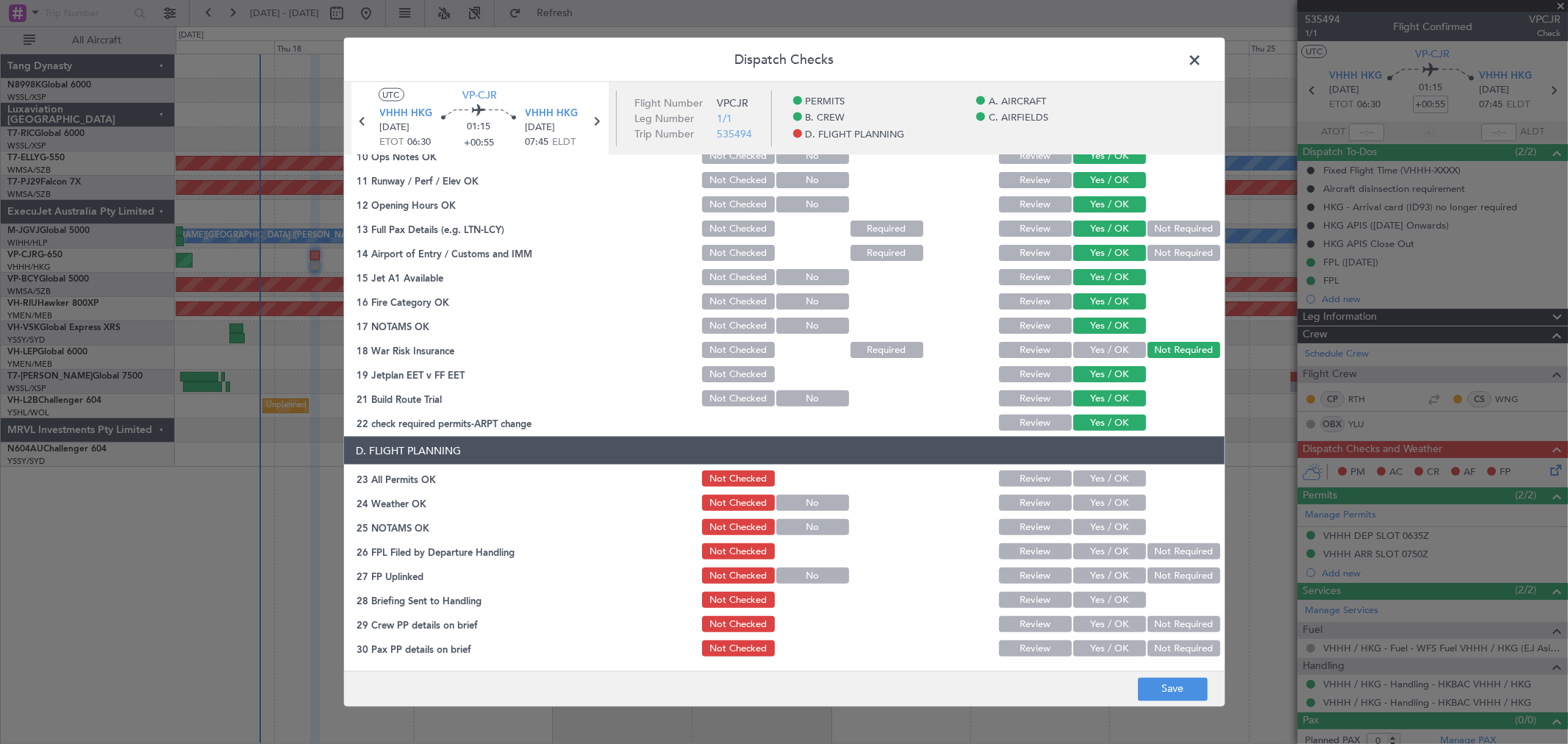
click at [1119, 478] on button "Yes / OK" at bounding box center [1110, 479] width 73 height 16
drag, startPoint x: 1111, startPoint y: 503, endPoint x: 1114, endPoint y: 512, distance: 9.5
click at [1111, 501] on button "Yes / OK" at bounding box center [1110, 503] width 73 height 16
drag, startPoint x: 1119, startPoint y: 530, endPoint x: 1119, endPoint y: 539, distance: 9.0
click at [1119, 531] on button "Yes / OK" at bounding box center [1110, 527] width 73 height 16
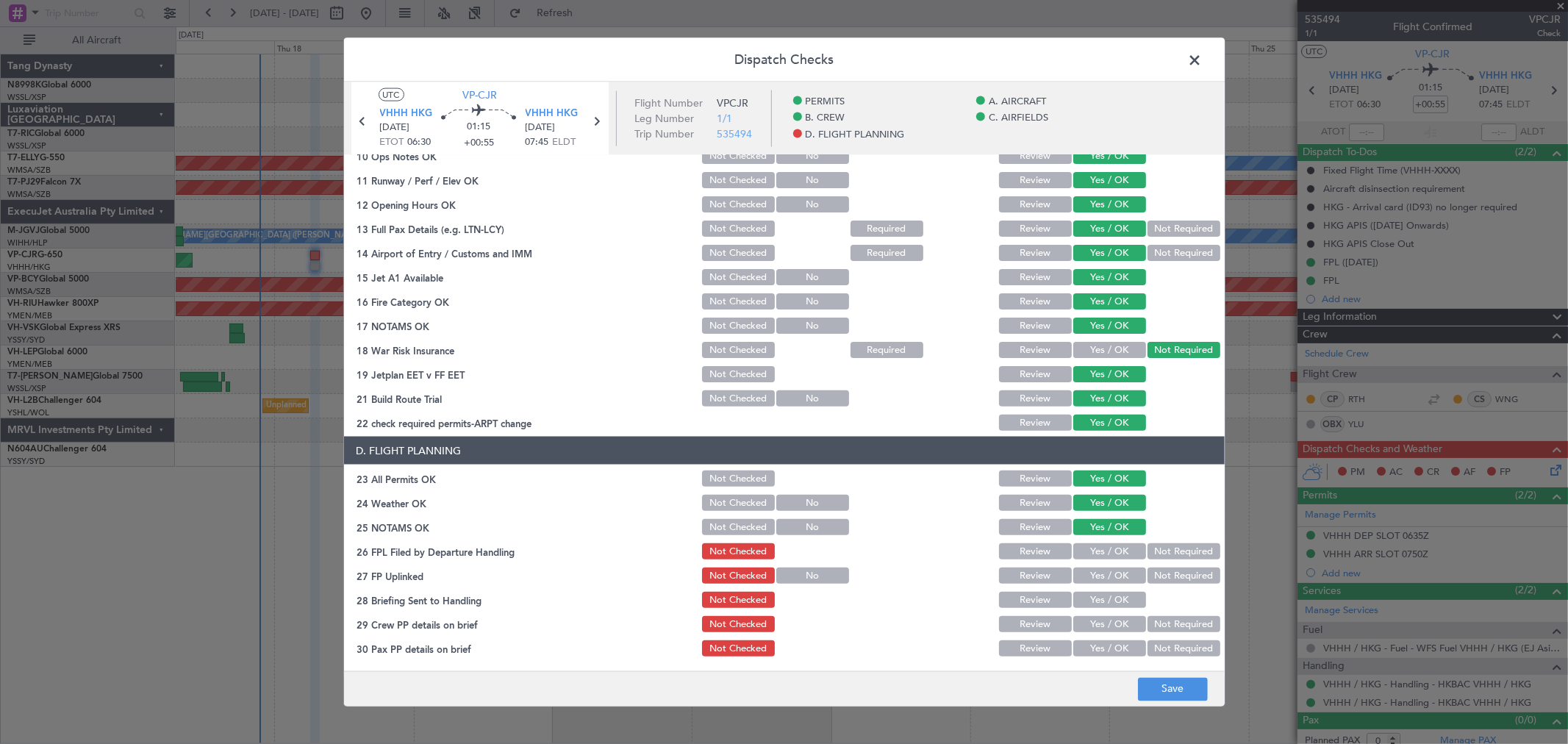
click at [1118, 549] on button "Yes / OK" at bounding box center [1110, 552] width 73 height 16
click at [1117, 560] on div "Yes / OK" at bounding box center [1108, 551] width 74 height 20
click at [1117, 570] on button "Yes / OK" at bounding box center [1110, 576] width 73 height 16
click at [1159, 544] on button "Not Required" at bounding box center [1183, 552] width 73 height 16
click at [1119, 543] on button "Yes / OK" at bounding box center [1110, 552] width 73 height 16
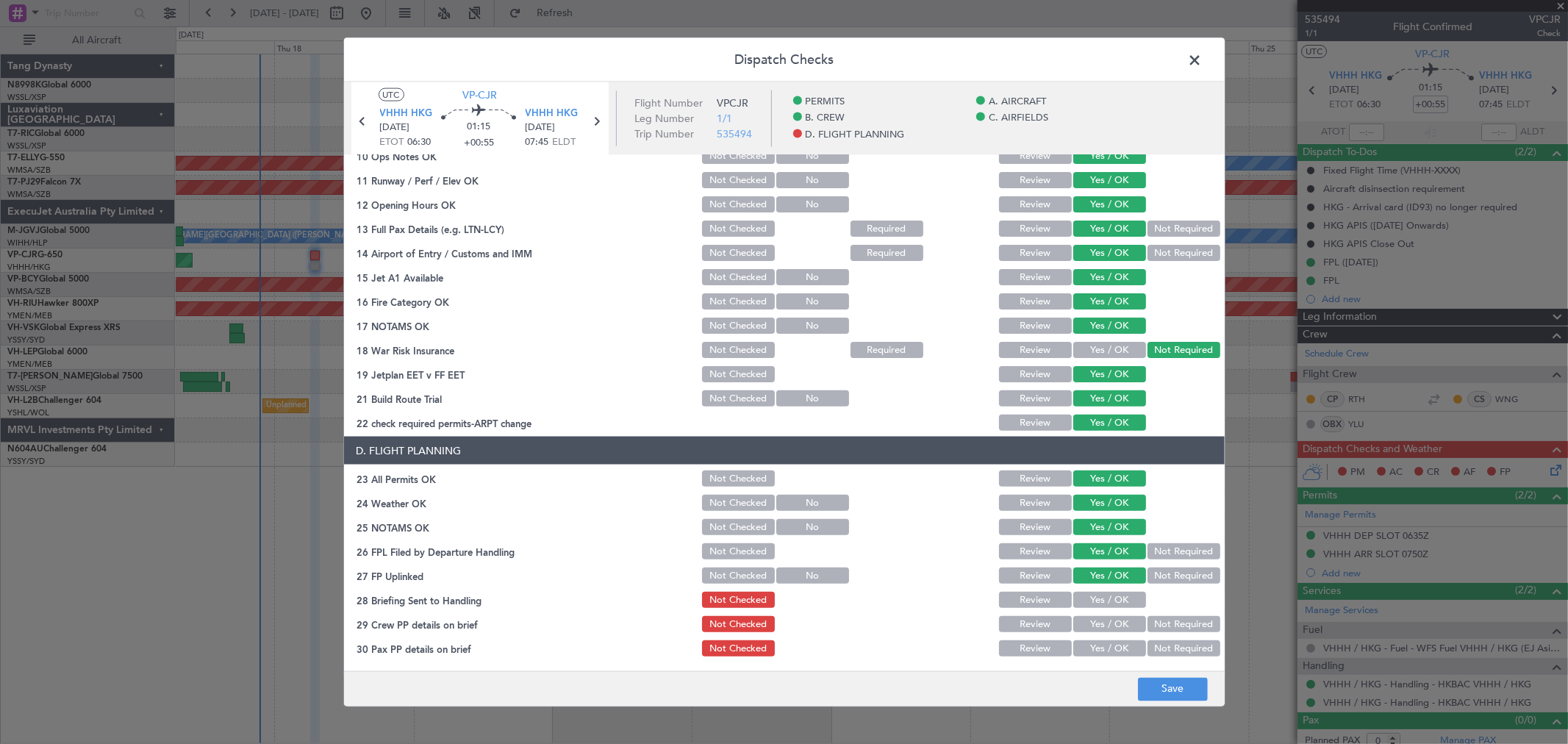
drag, startPoint x: 1117, startPoint y: 590, endPoint x: 1118, endPoint y: 598, distance: 8.1
click at [1117, 590] on div "Yes / OK" at bounding box center [1108, 599] width 74 height 20
click at [1119, 602] on button "Yes / OK" at bounding box center [1110, 600] width 73 height 16
click at [1120, 614] on section "D. FLIGHT PLANNING 23 All Permits OK Not Checked Review Yes / OK 24 Weather OK …" at bounding box center [784, 547] width 880 height 222
click at [1120, 620] on button "Yes / OK" at bounding box center [1110, 624] width 73 height 16
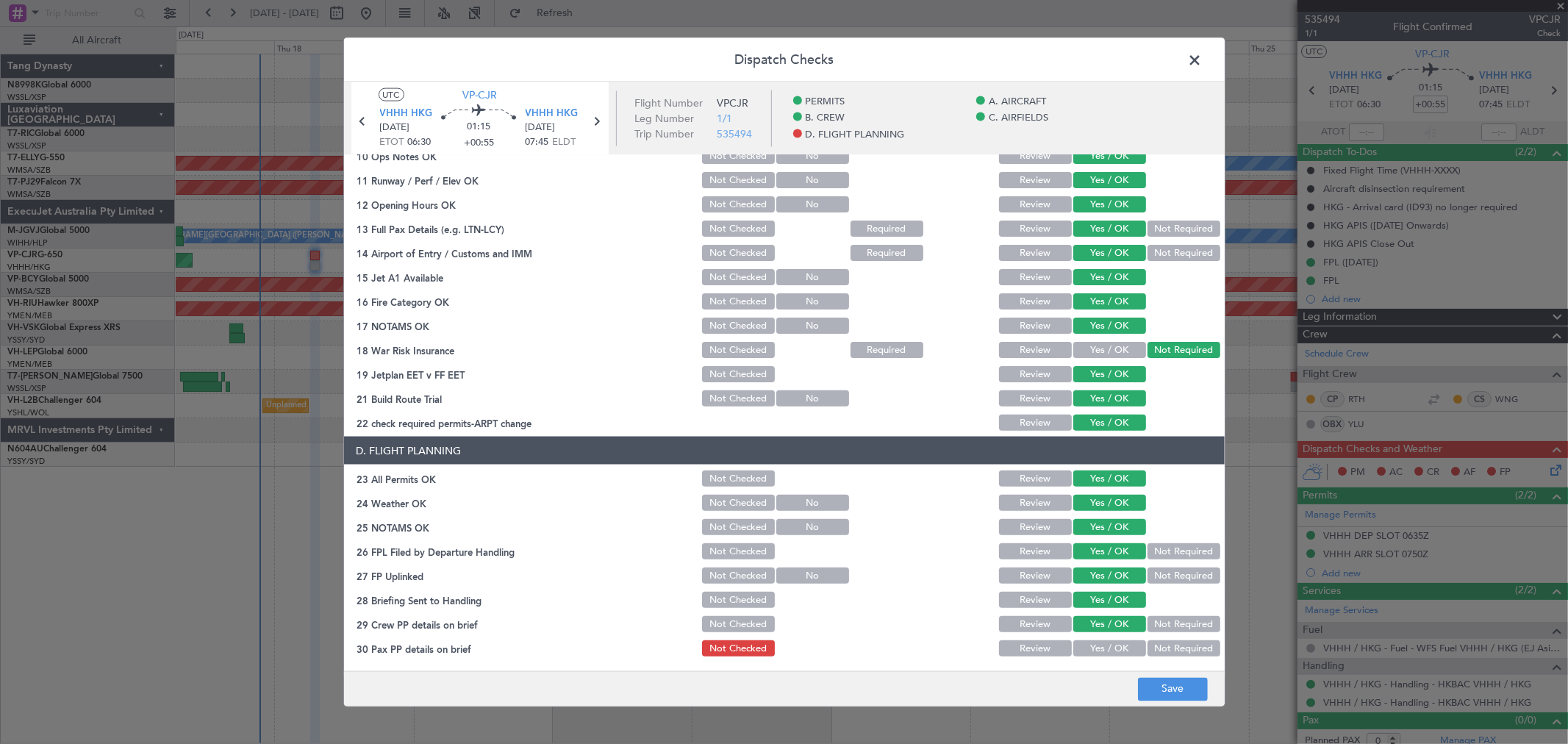
click at [1156, 645] on button "Not Required" at bounding box center [1183, 649] width 73 height 16
drag, startPoint x: 1166, startPoint y: 685, endPoint x: 1170, endPoint y: 677, distance: 8.9
click at [1167, 682] on button "Save" at bounding box center [1173, 688] width 70 height 23
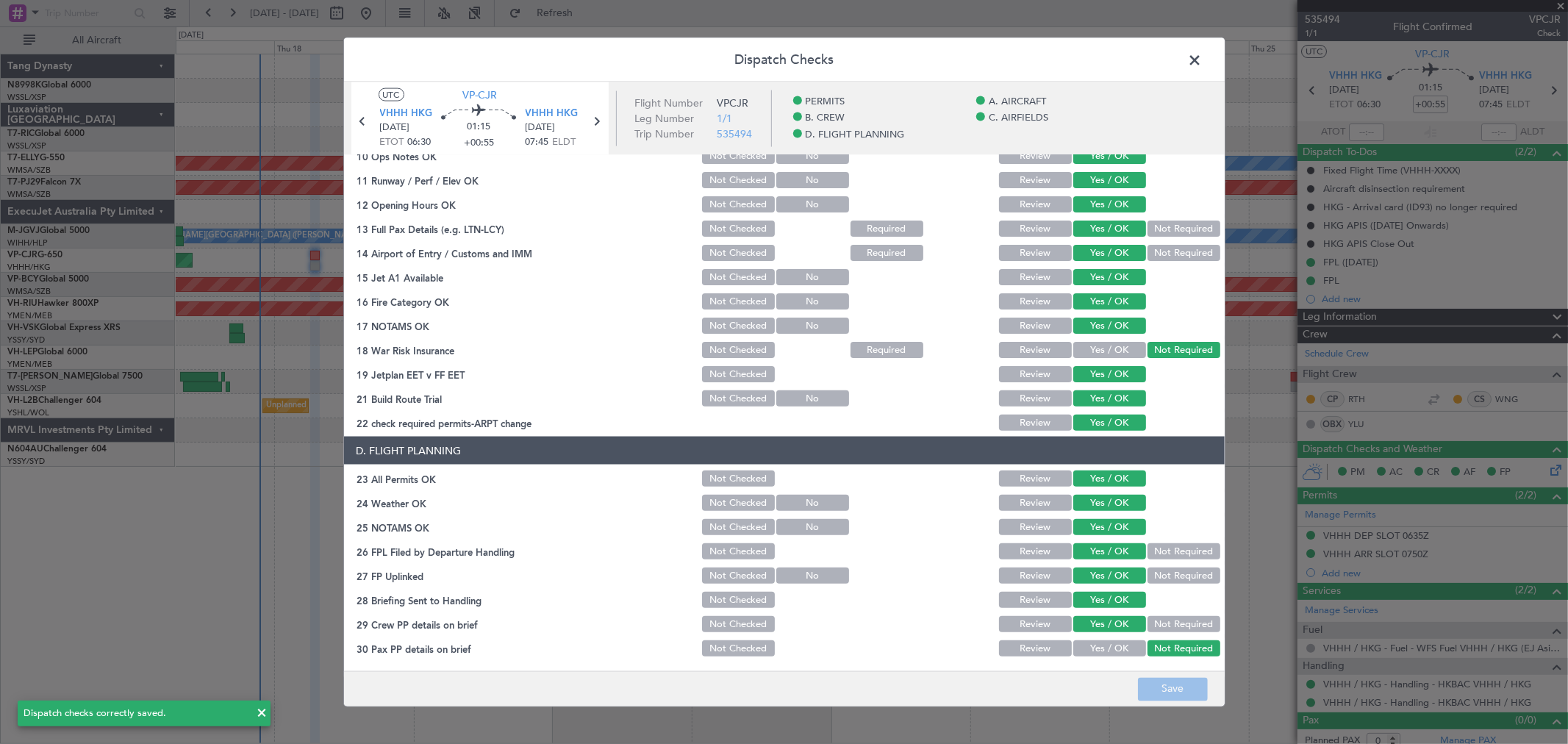
drag, startPoint x: 1193, startPoint y: 53, endPoint x: 1178, endPoint y: 62, distance: 17.5
click at [1203, 54] on span at bounding box center [1203, 64] width 0 height 29
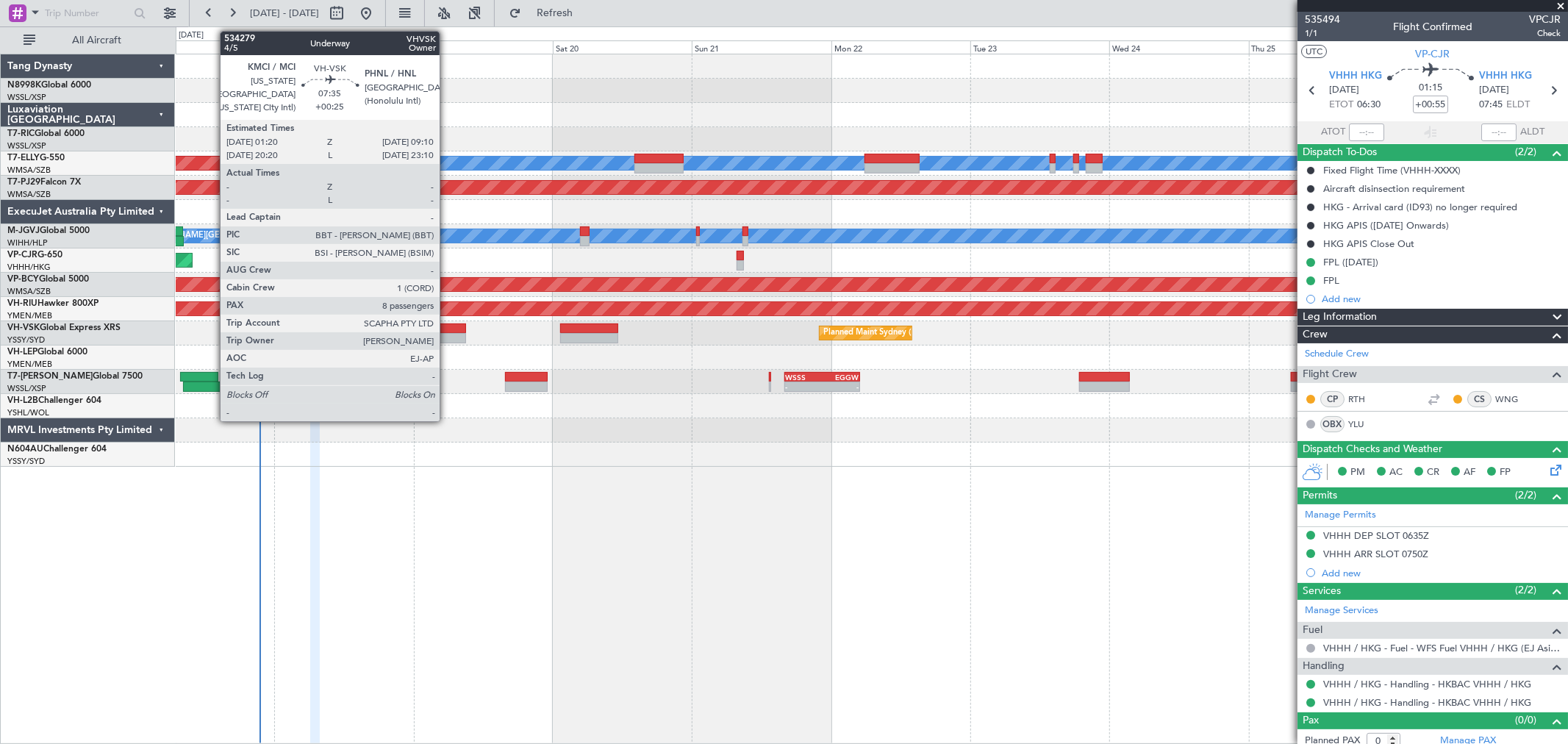
click at [447, 336] on div at bounding box center [443, 338] width 45 height 11
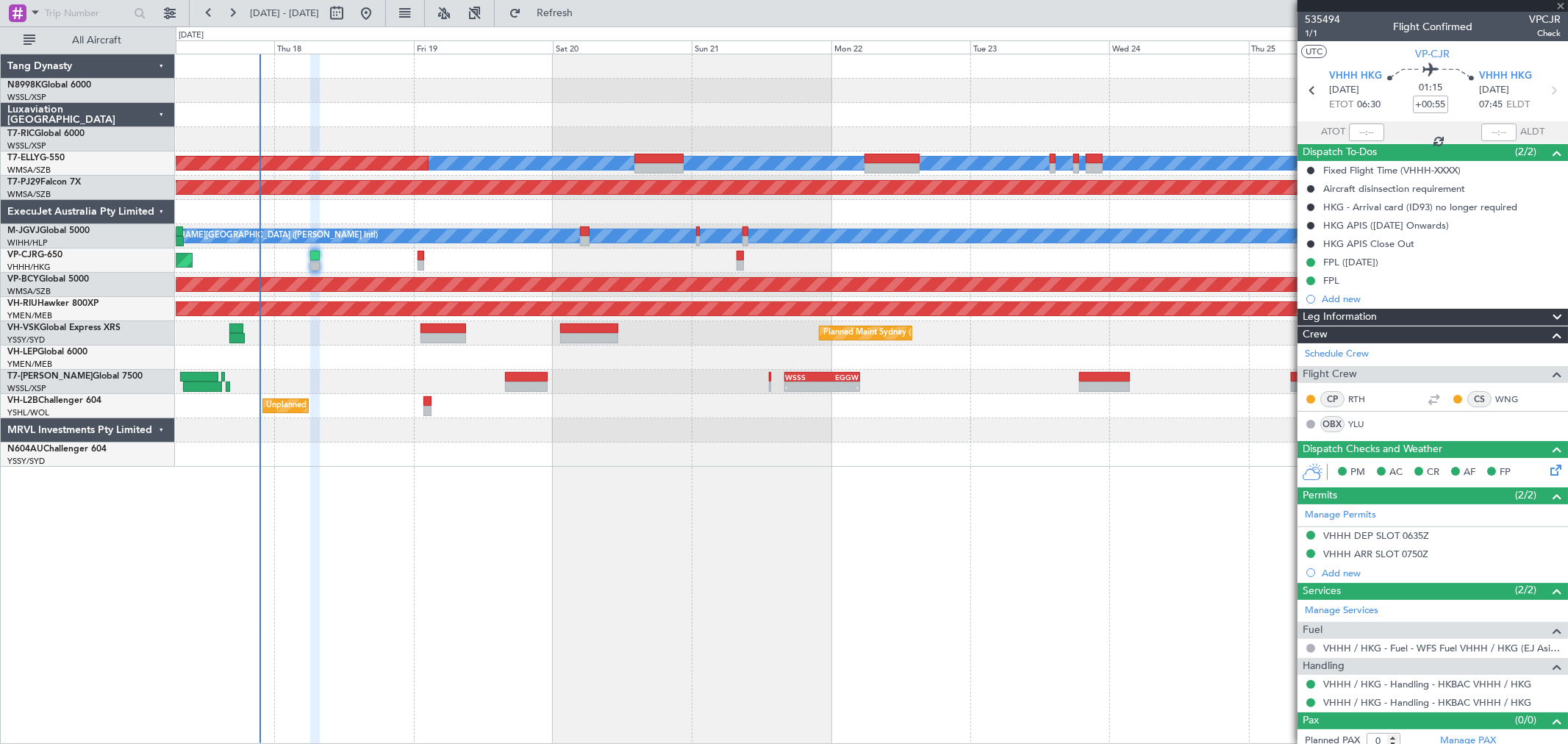
type input "+00:25"
type input "8"
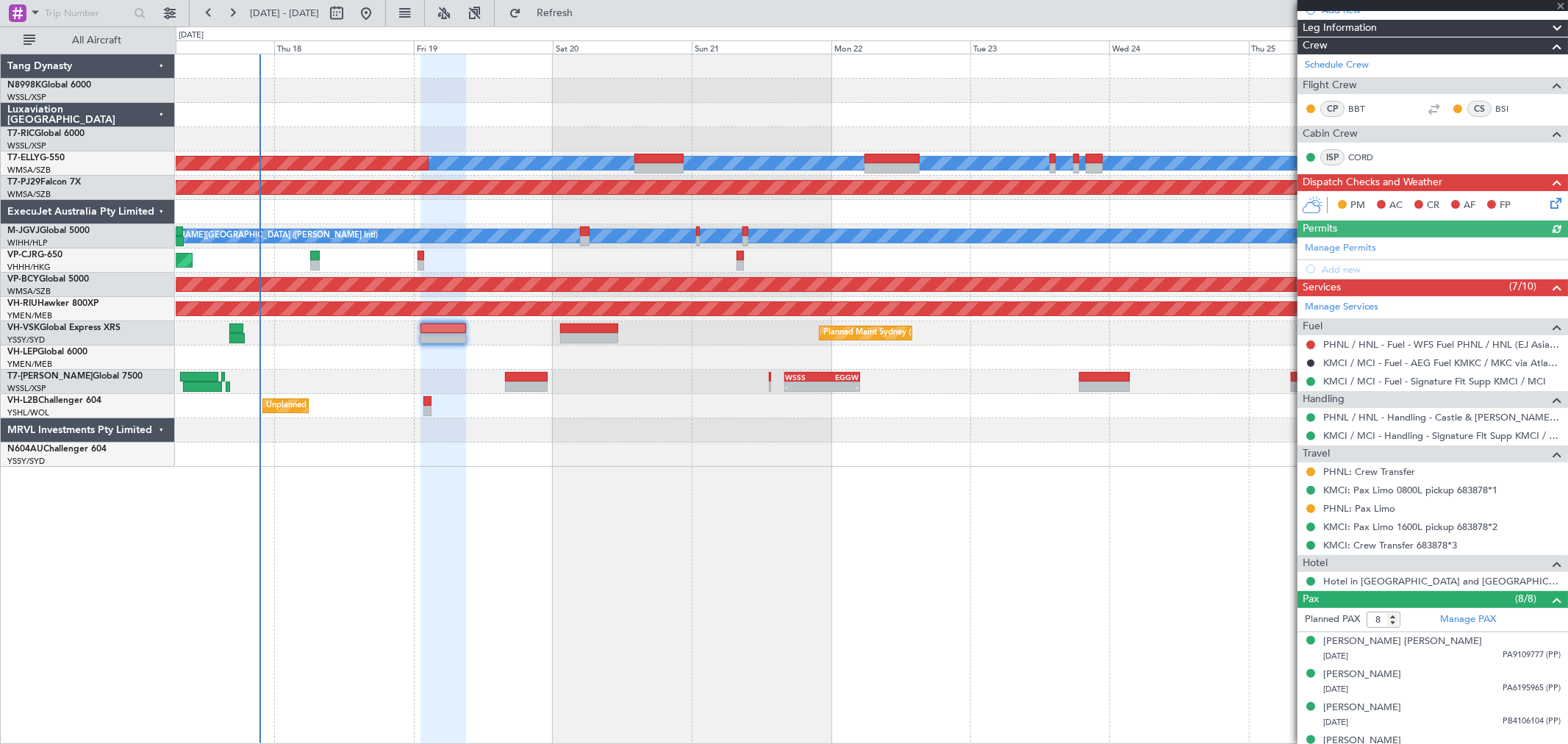
scroll to position [245, 0]
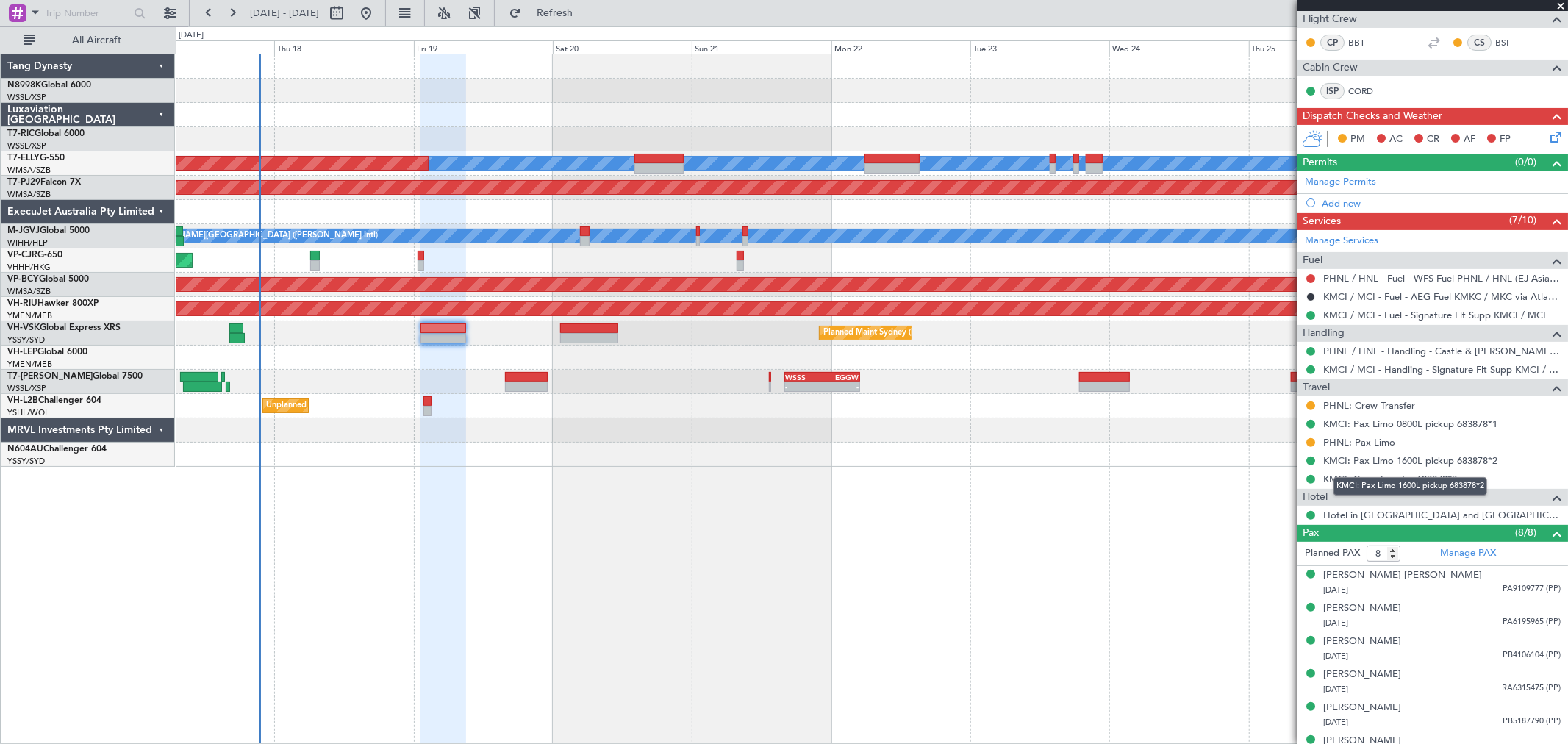
click at [1421, 467] on body "[DATE] - [DATE] Refresh Quick Links All Aircraft [PERSON_NAME] Planned Maint [G…" at bounding box center [784, 372] width 1568 height 744
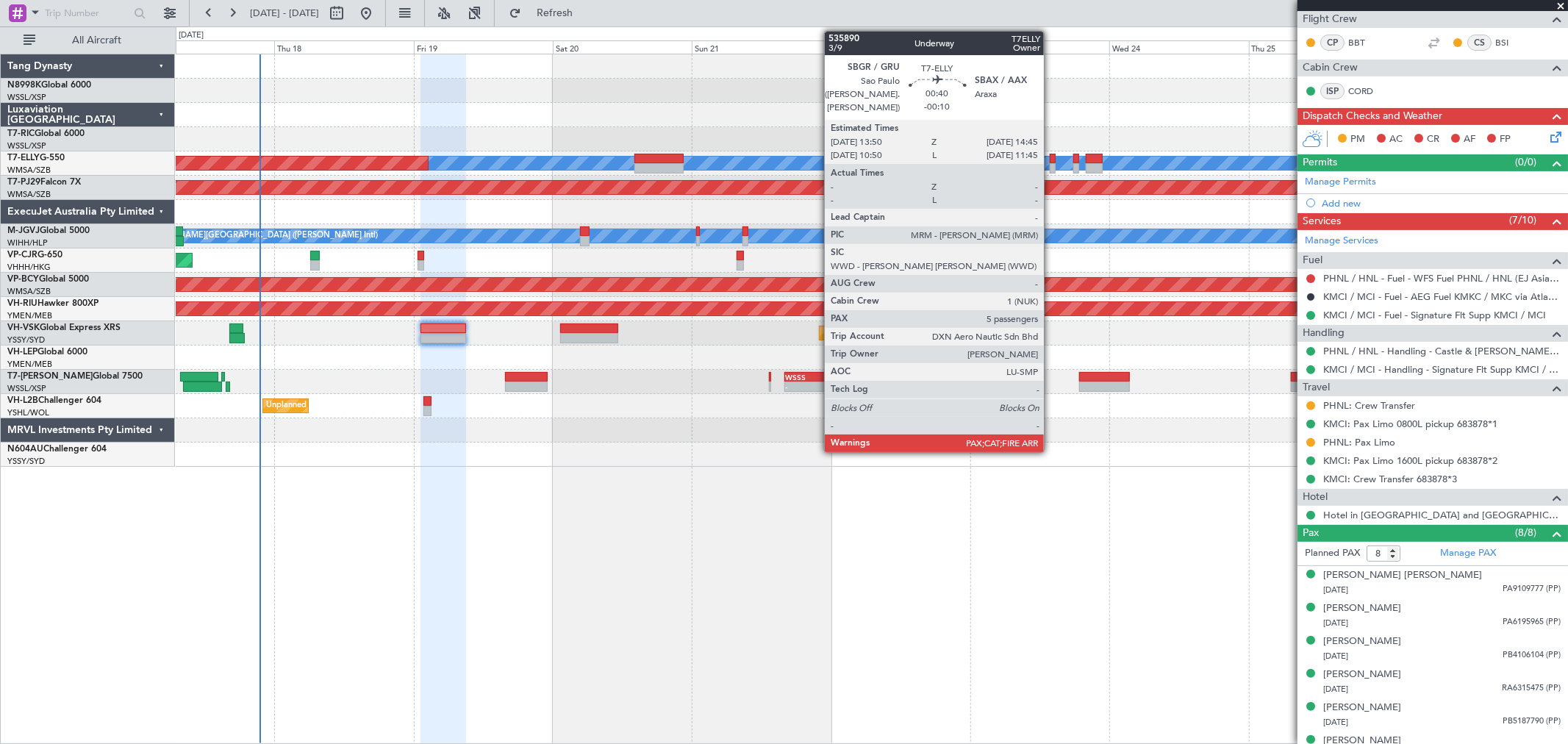
click at [1051, 166] on div at bounding box center [1052, 168] width 6 height 11
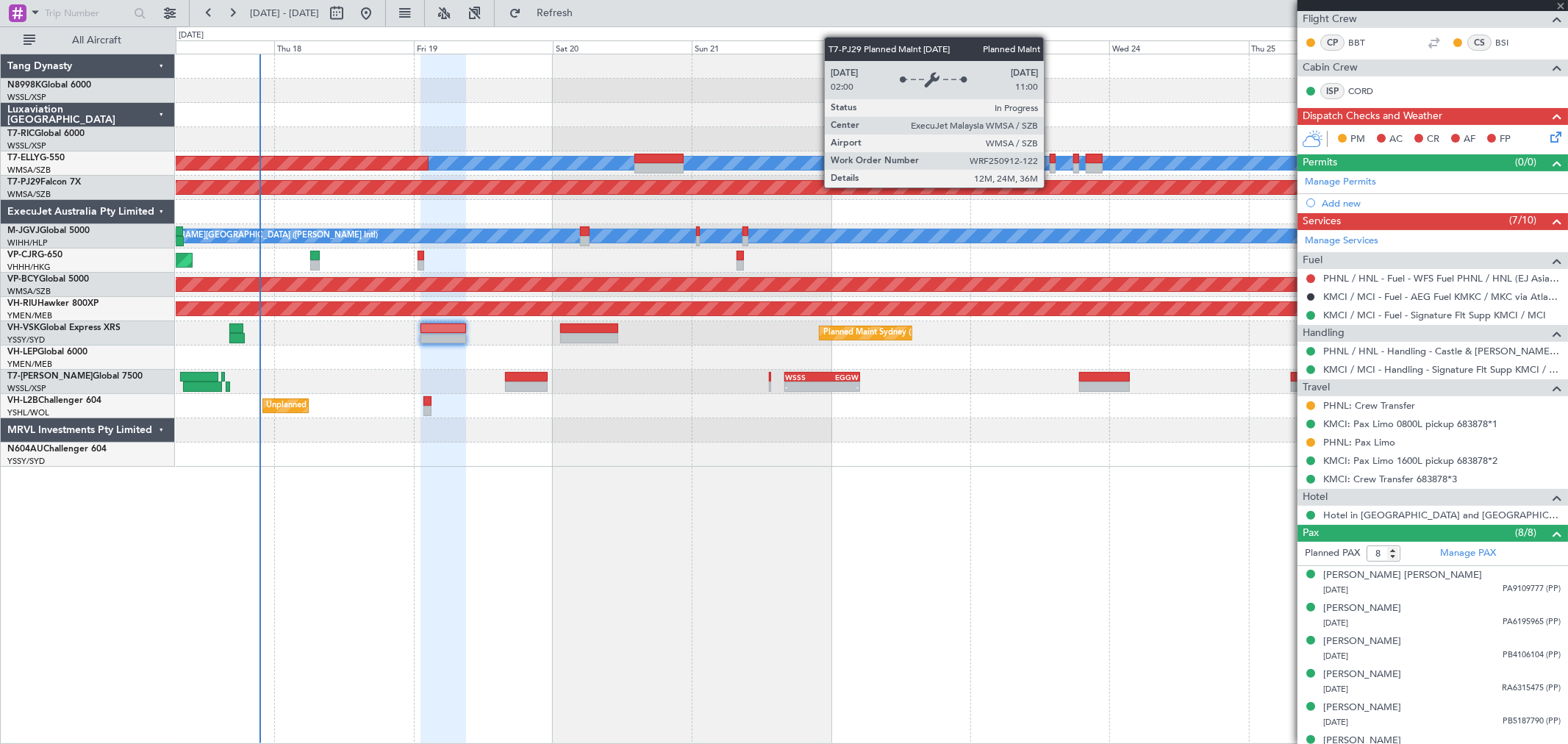
type input "-00:10"
type input "5"
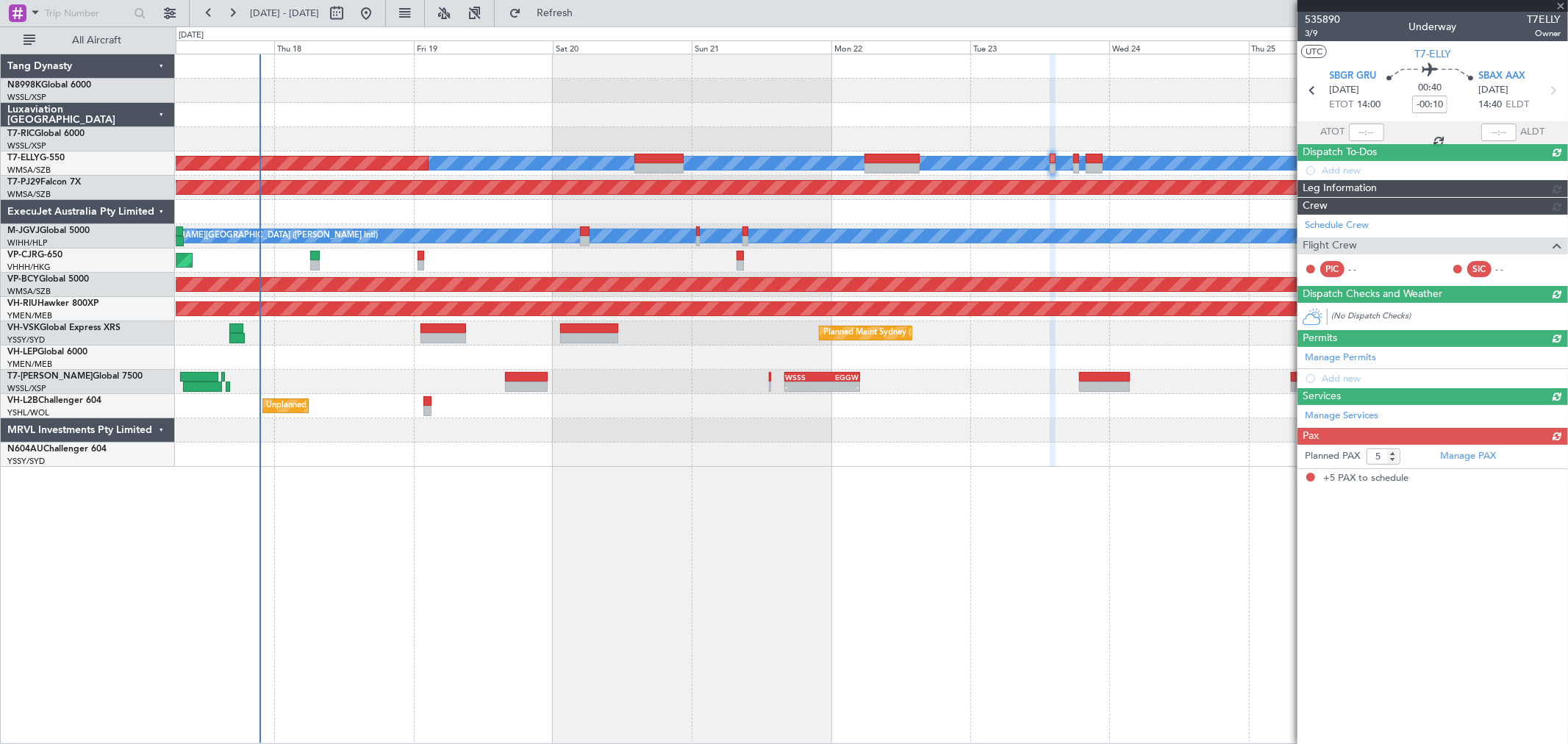
scroll to position [0, 0]
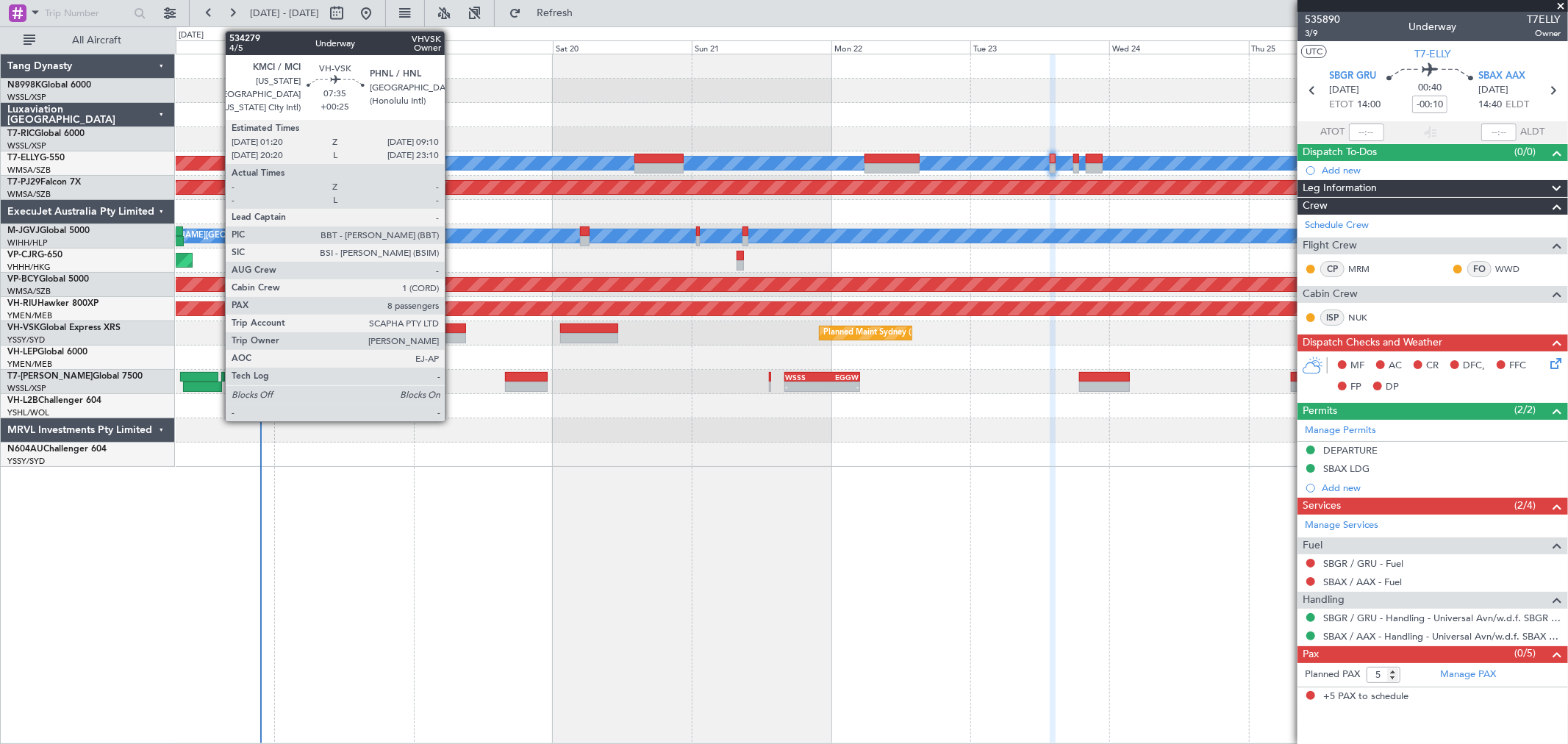
click at [452, 336] on div at bounding box center [443, 338] width 45 height 11
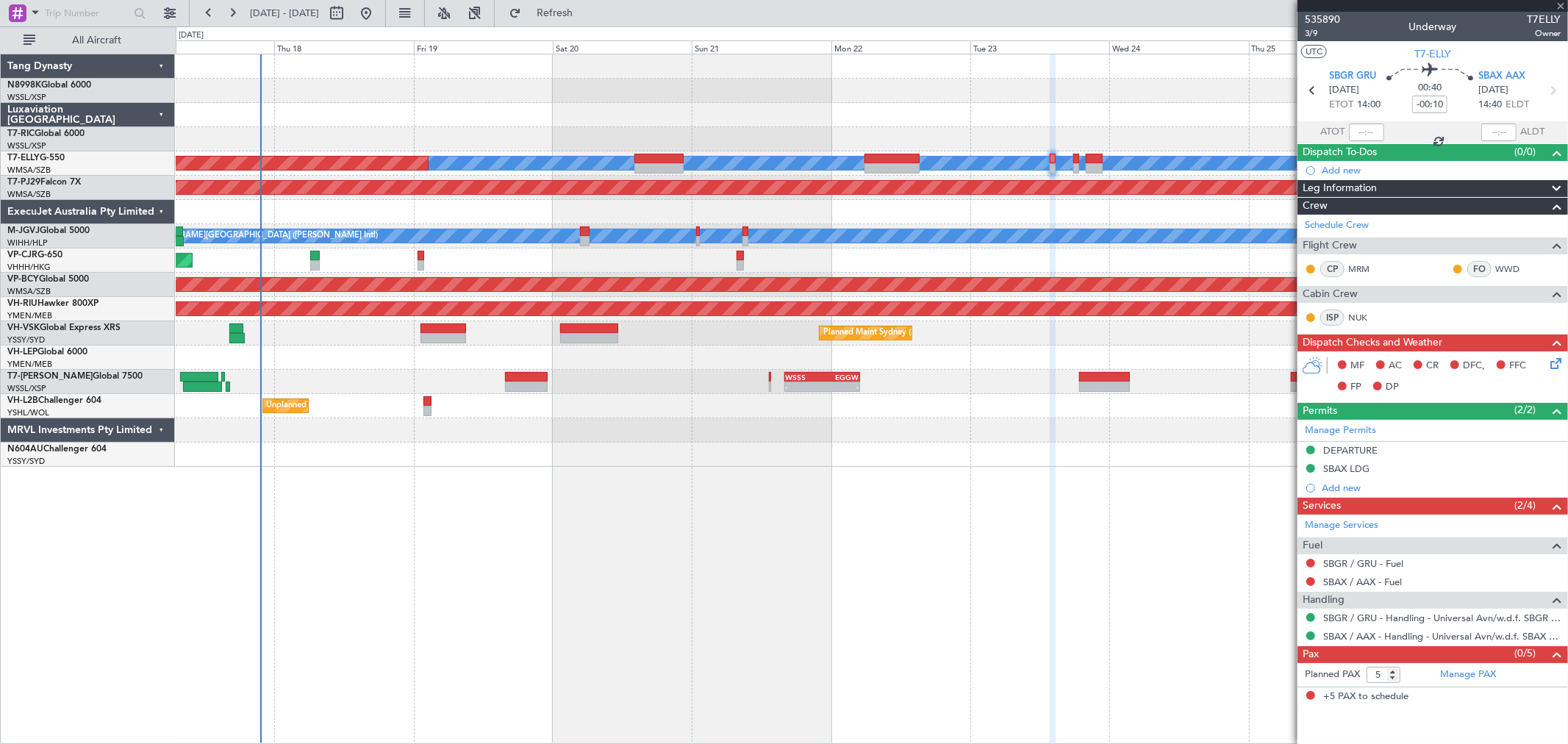
type input "+00:25"
type input "8"
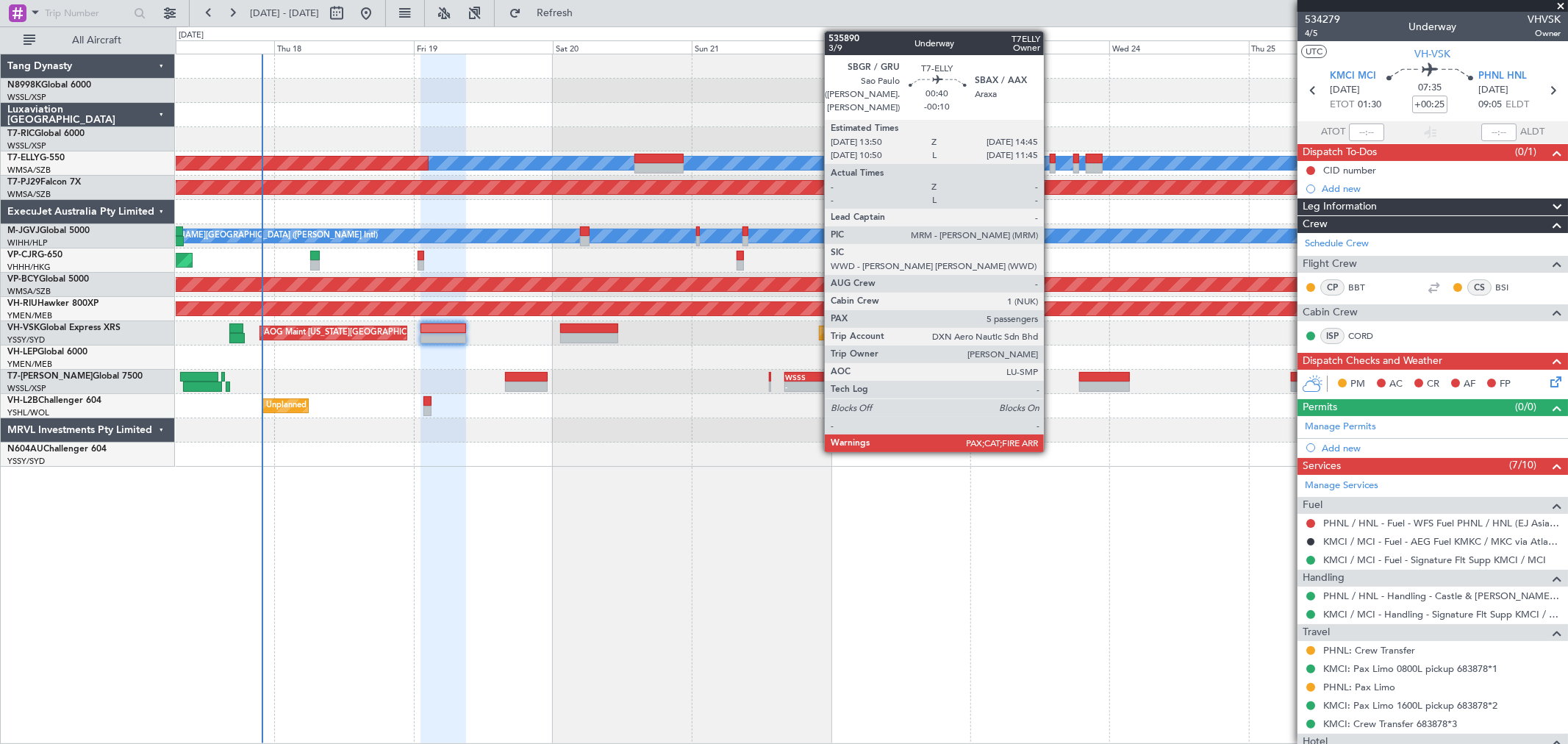
click at [1051, 163] on div at bounding box center [1052, 168] width 6 height 11
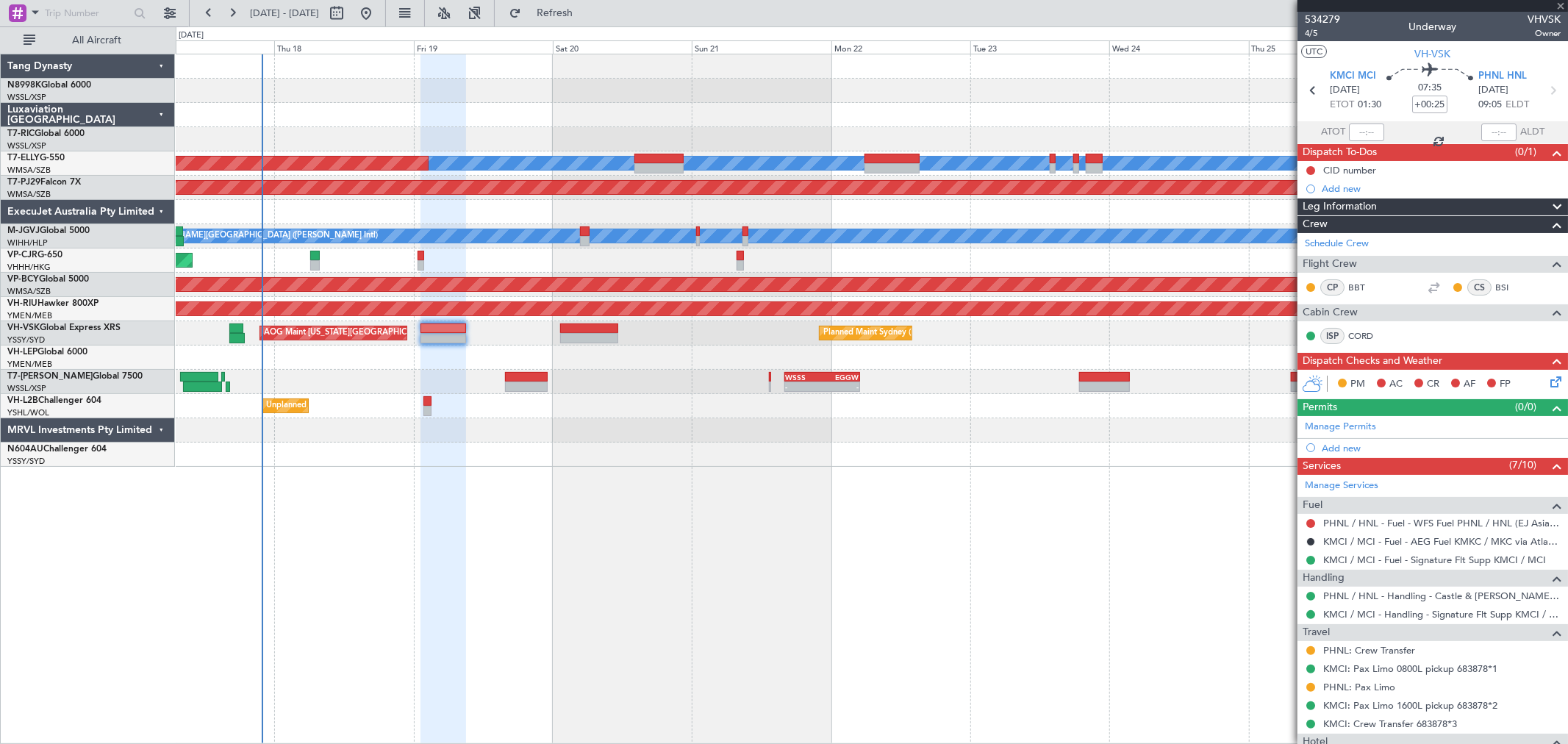
type input "-00:10"
type input "5"
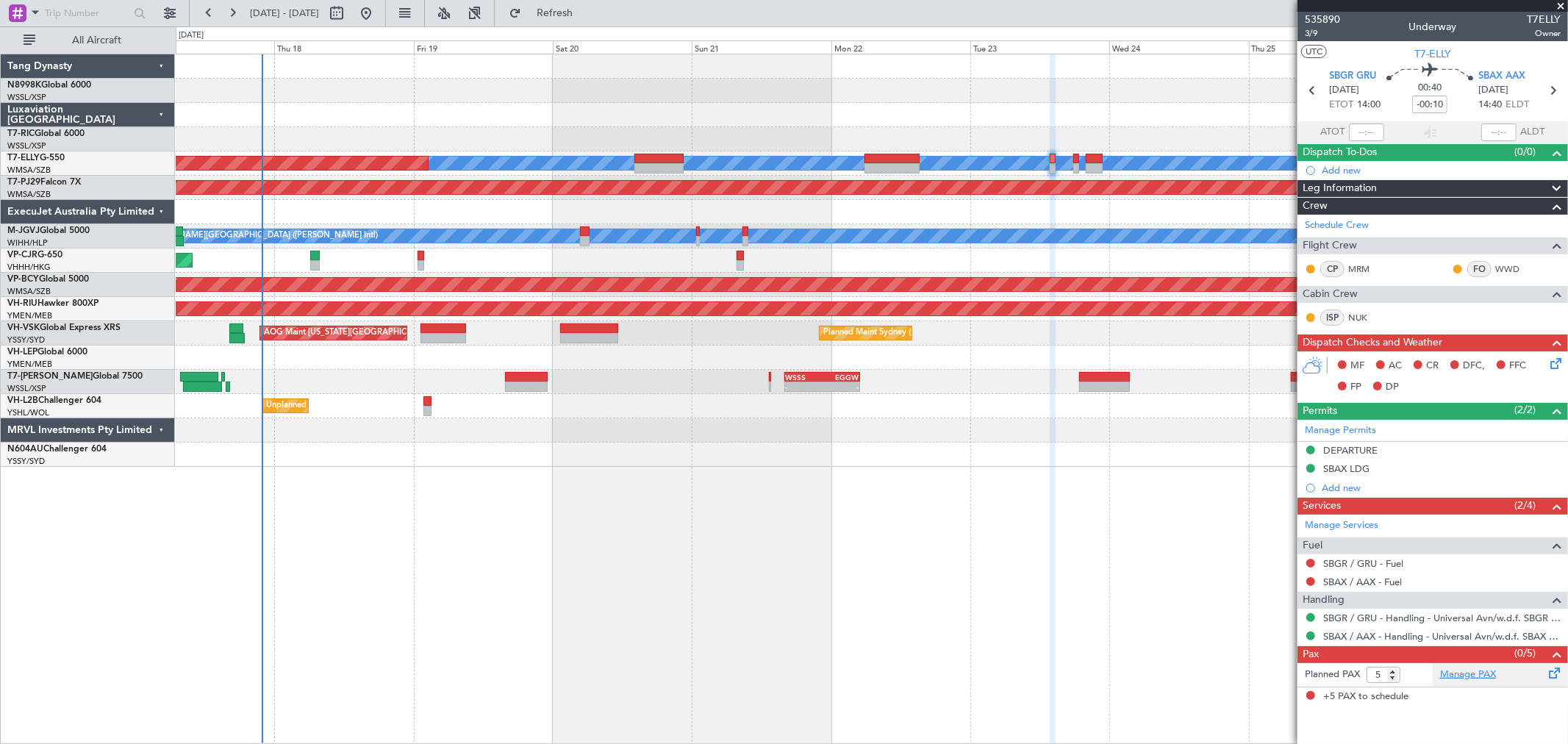
click at [1472, 677] on link "Manage PAX" at bounding box center [1467, 675] width 56 height 15
click at [1338, 170] on div "Add new" at bounding box center [1434, 170] width 226 height 12
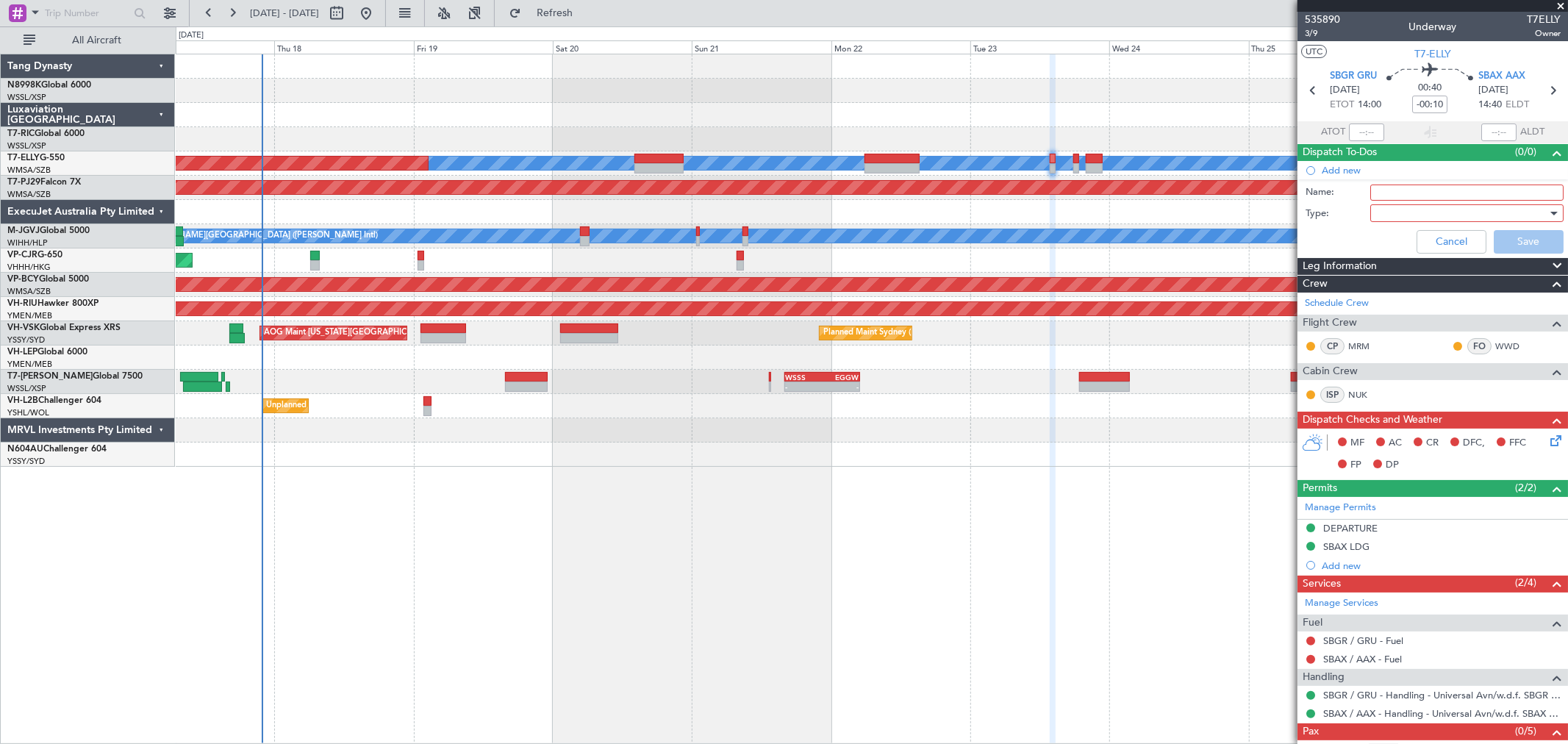
click at [1390, 192] on input "Name:" at bounding box center [1466, 192] width 193 height 16
type input "Navigator from UV for SBGR-SBAX-SBGR"
click at [1445, 207] on div at bounding box center [1461, 213] width 171 height 22
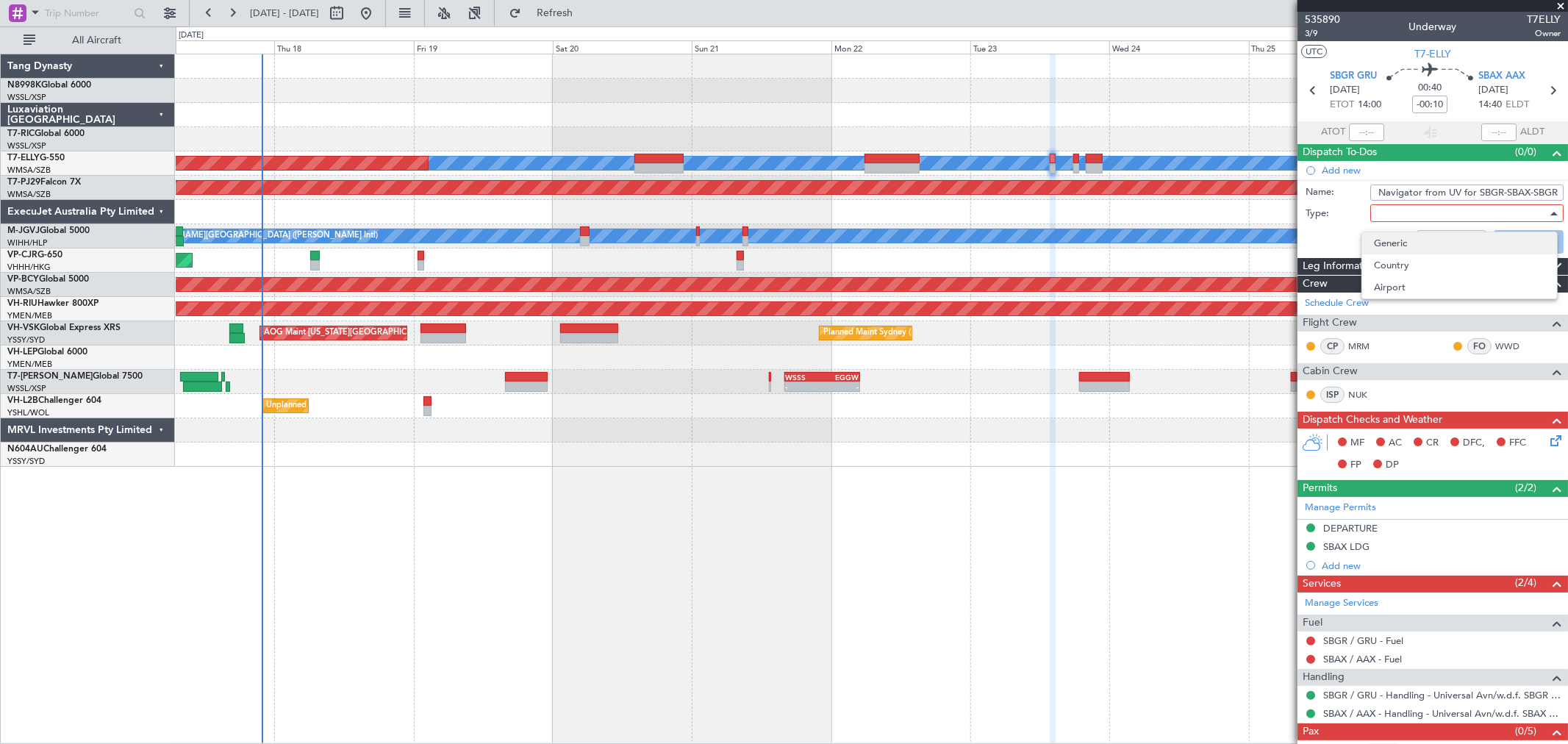
click at [1372, 239] on mat-option "Generic" at bounding box center [1459, 243] width 195 height 22
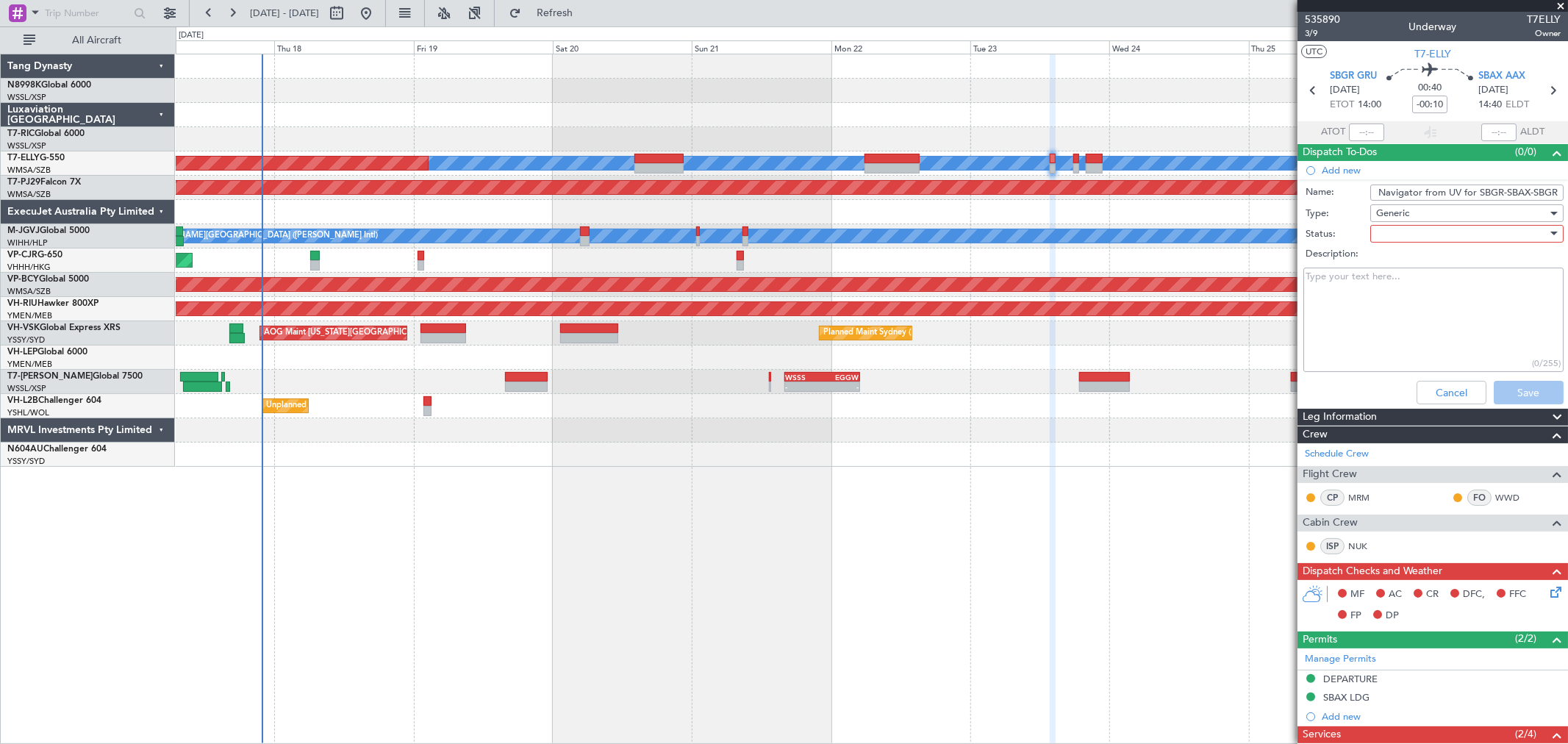
click at [1391, 238] on div at bounding box center [1461, 234] width 171 height 22
click at [1383, 263] on span "Not Started" at bounding box center [1460, 263] width 171 height 22
click at [1352, 294] on textarea "Description:" at bounding box center [1433, 320] width 260 height 105
click at [1406, 233] on span "Not Started" at bounding box center [1402, 234] width 53 height 13
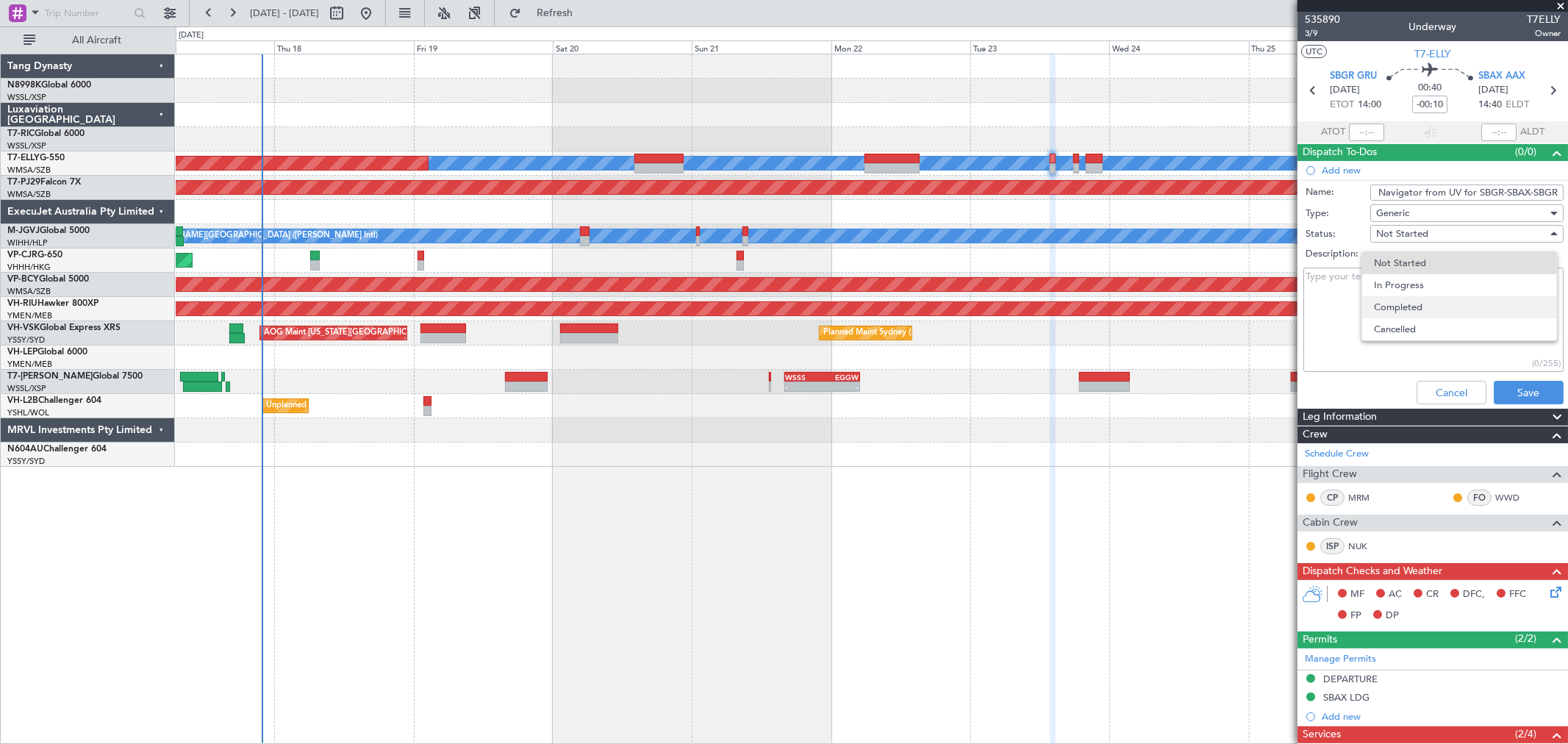
click at [1387, 305] on span "Completed" at bounding box center [1460, 306] width 171 height 22
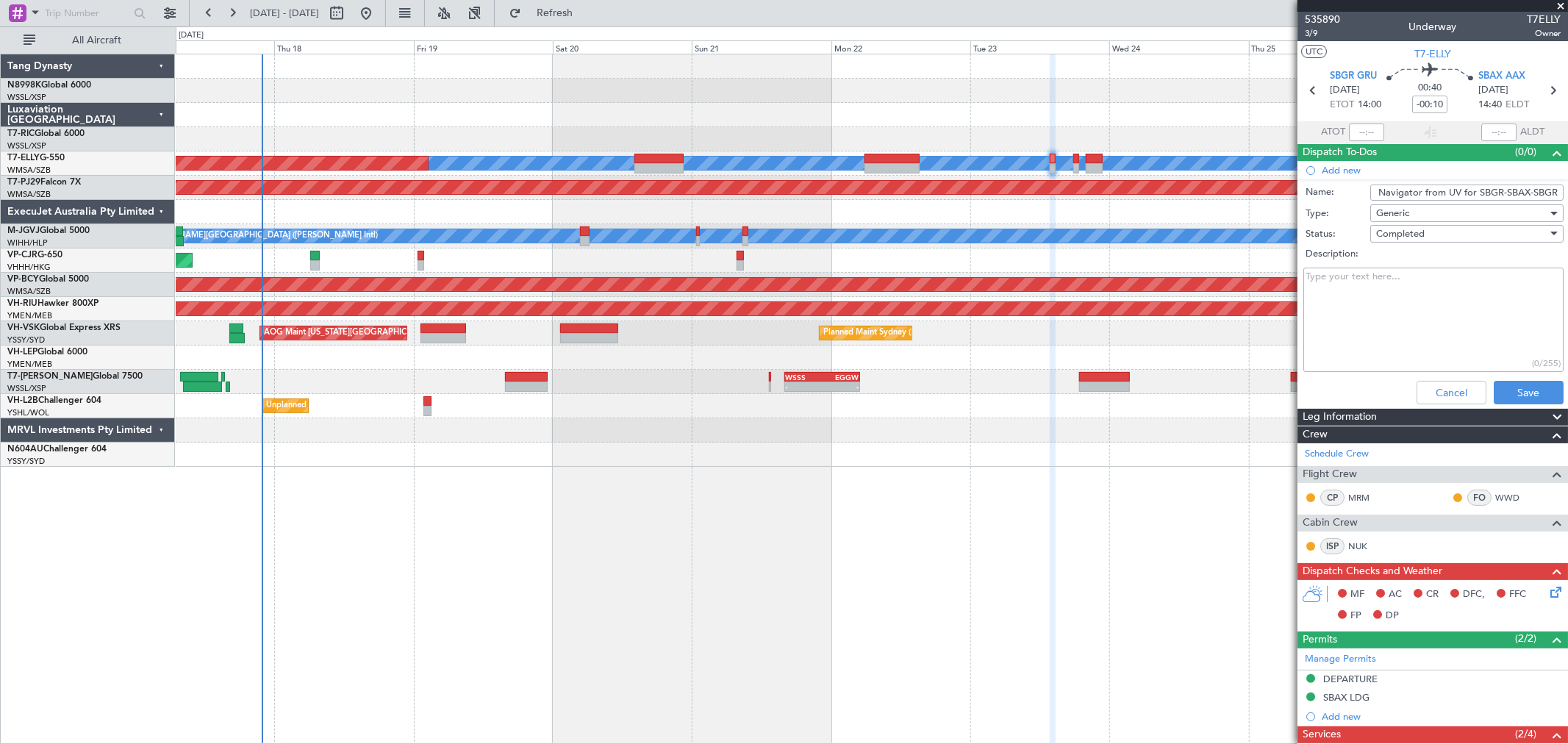
click at [1366, 293] on textarea "Description:" at bounding box center [1433, 320] width 260 height 105
click at [1332, 272] on textarea "Description:" at bounding box center [1433, 320] width 260 height 105
paste textarea "is [PERSON_NAME], and I’m one of the flight coordinators at [GEOGRAPHIC_DATA] a…"
click at [1313, 276] on textarea "is [PERSON_NAME], and I’m one of the flight coordinators at [GEOGRAPHIC_DATA] a…" at bounding box center [1433, 320] width 260 height 105
click at [1362, 273] on textarea "[PERSON_NAME], and I’m one of the flight coordinators at [GEOGRAPHIC_DATA] as w…" at bounding box center [1433, 320] width 260 height 105
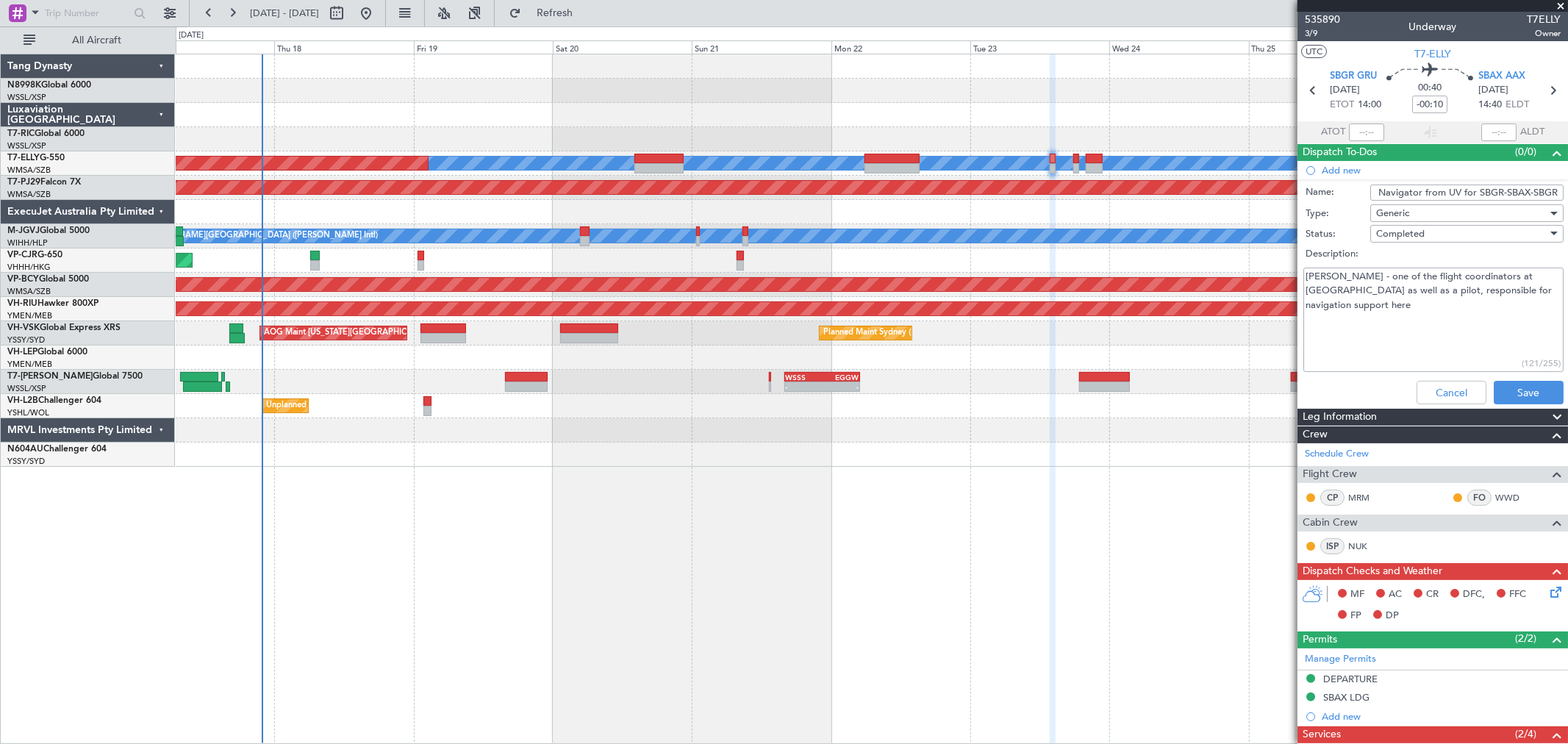
click at [1375, 305] on textarea "[PERSON_NAME] - one of the flight coordinators at [GEOGRAPHIC_DATA] as well as …" at bounding box center [1433, 320] width 260 height 105
paste textarea "my personal number below: [PHONE_NUMBER]"
click at [1320, 315] on textarea "[PERSON_NAME] - one of the flight coordinators at [GEOGRAPHIC_DATA] as well as …" at bounding box center [1433, 320] width 260 height 105
type textarea "[PERSON_NAME] - one of the flight coordinators at [GEOGRAPHIC_DATA] as well as …"
click at [1497, 392] on button "Save" at bounding box center [1528, 392] width 70 height 23
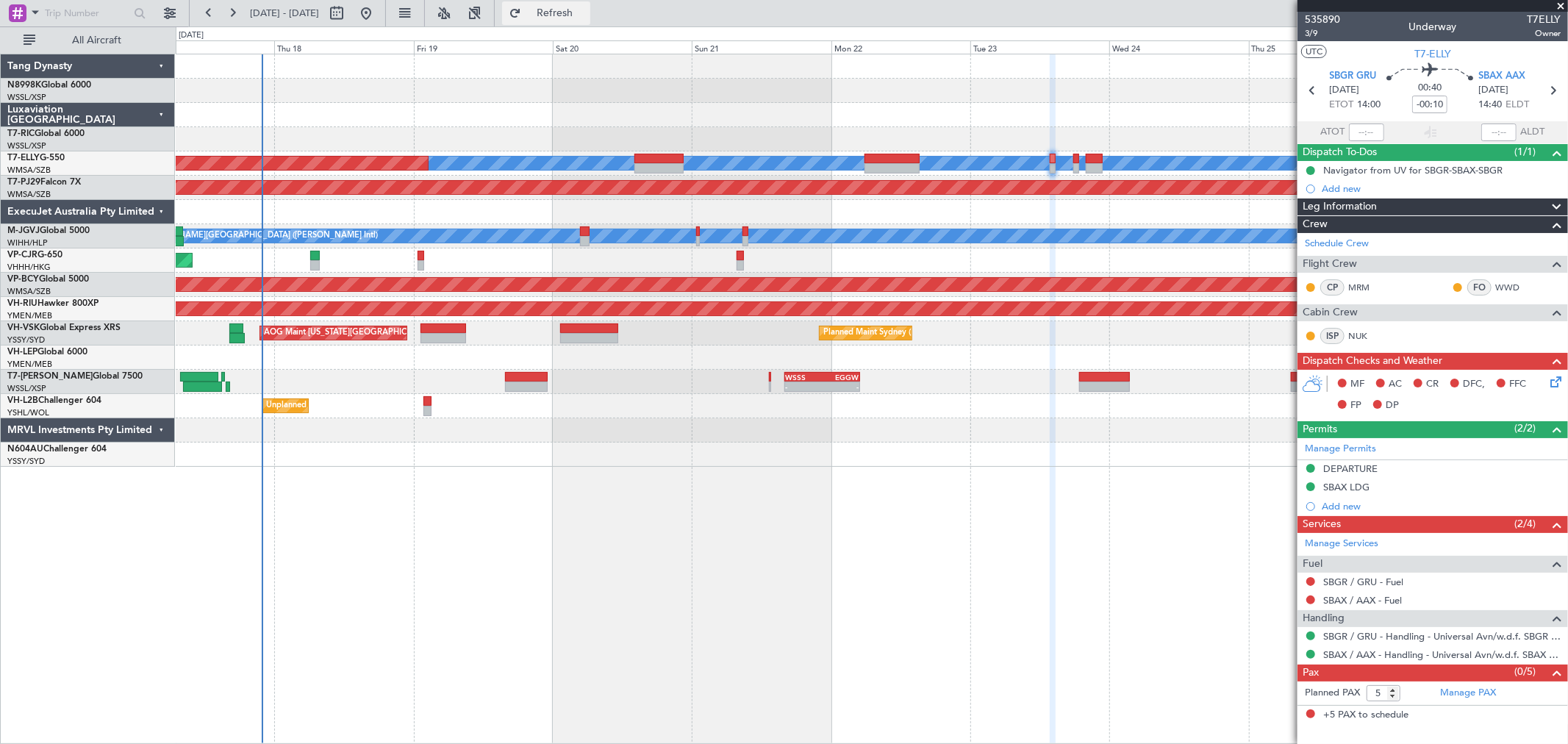
click at [555, 12] on button "Refresh" at bounding box center [546, 13] width 88 height 23
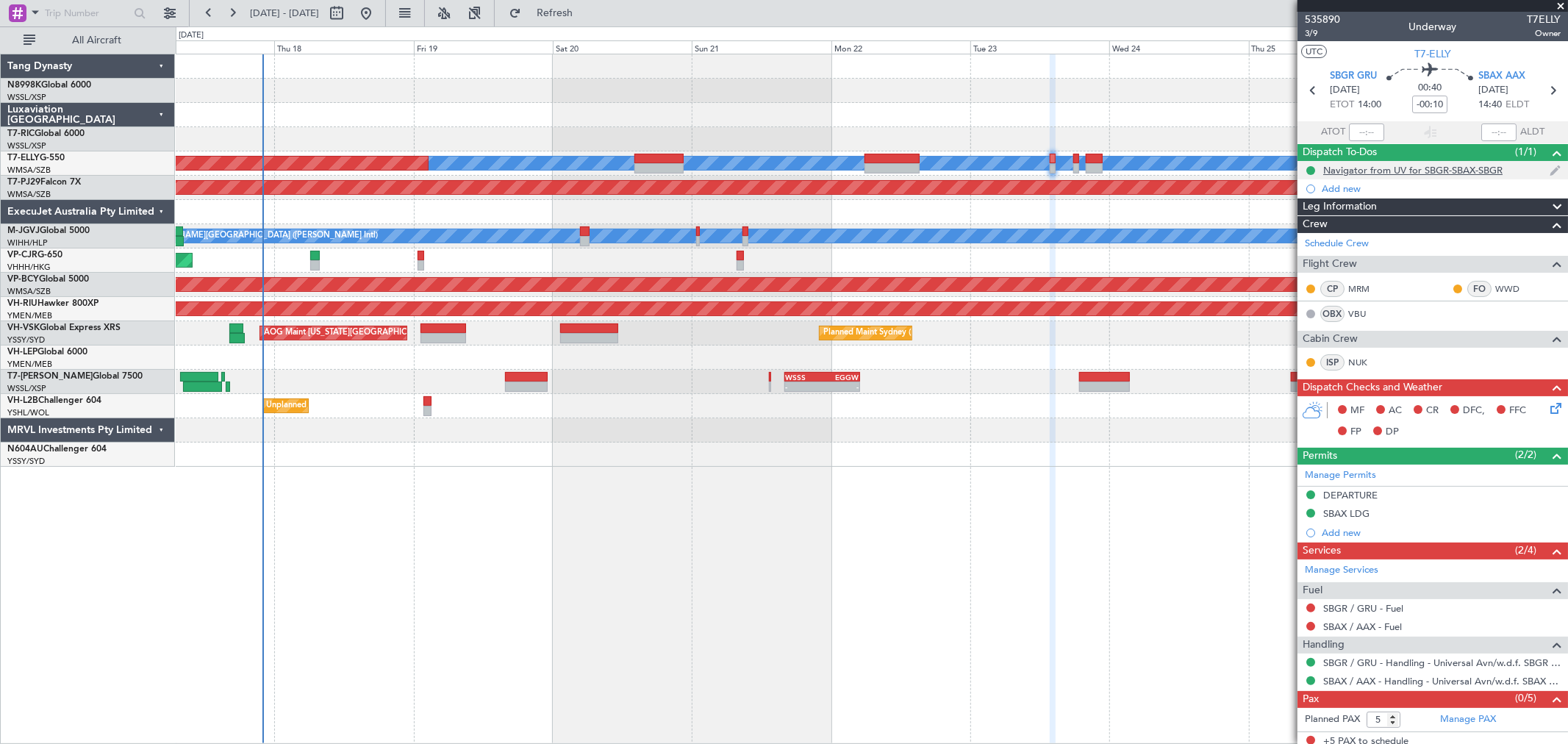
click at [1358, 169] on div "Navigator from UV for SBGR-SBAX-SBGR" at bounding box center [1413, 170] width 179 height 12
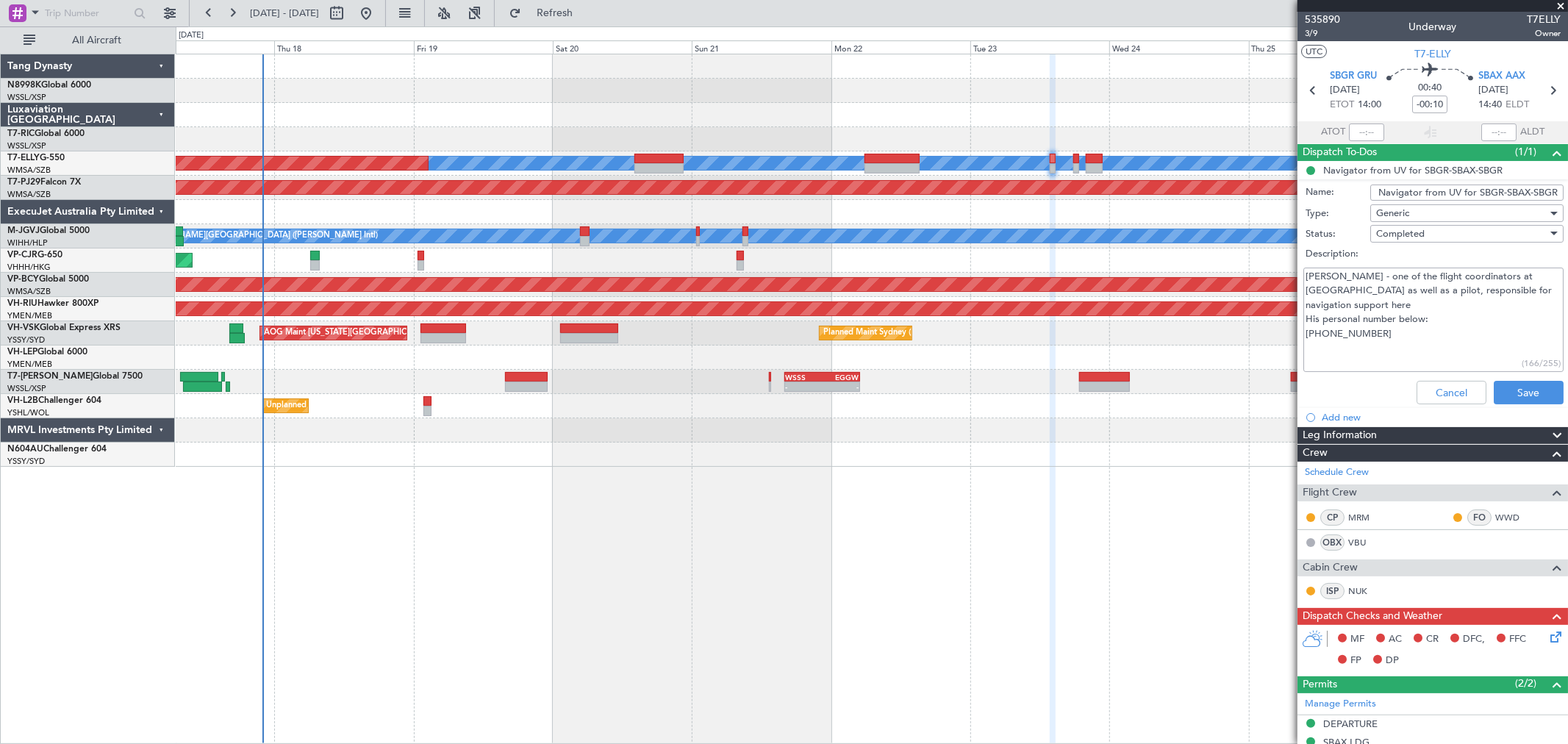
drag, startPoint x: 1306, startPoint y: 275, endPoint x: 1422, endPoint y: 328, distance: 127.5
click at [1422, 328] on textarea "[PERSON_NAME] - one of the flight coordinators at [GEOGRAPHIC_DATA] as well as …" at bounding box center [1433, 320] width 260 height 105
